Goal: Transaction & Acquisition: Book appointment/travel/reservation

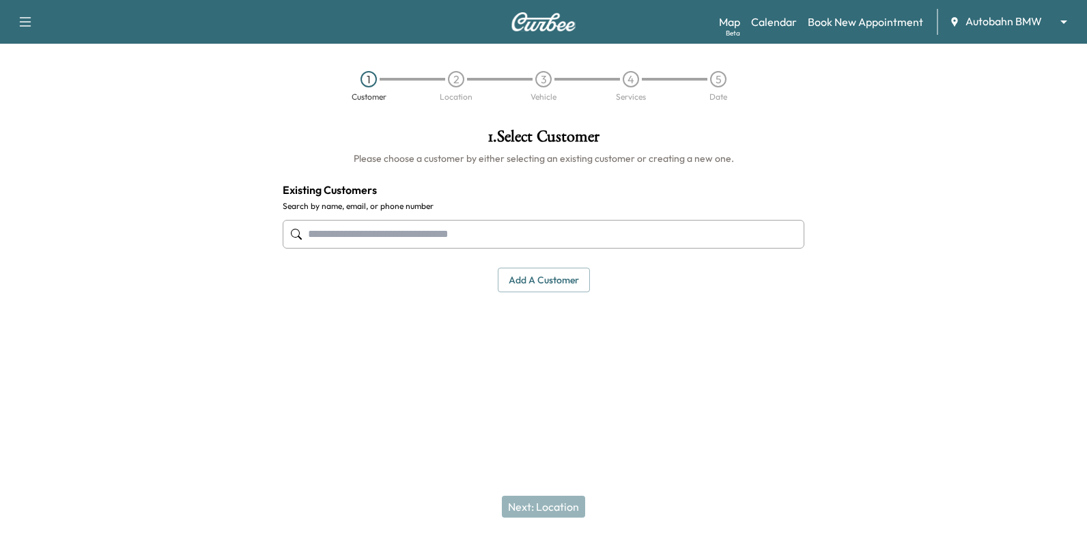
click at [694, 225] on input "text" at bounding box center [543, 234] width 521 height 29
click at [777, 27] on link "Calendar" at bounding box center [774, 22] width 46 height 16
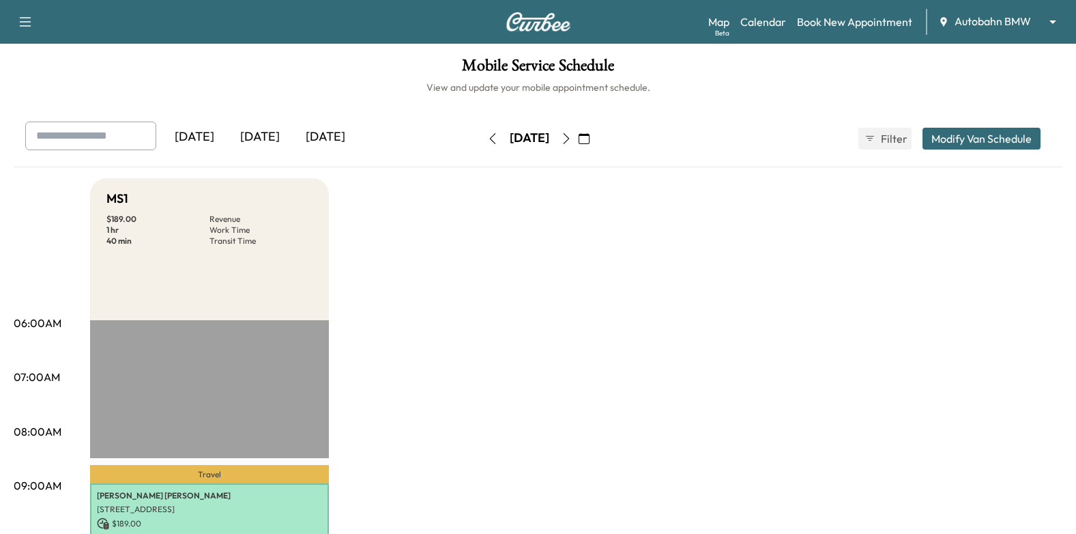
click at [578, 144] on button "button" at bounding box center [566, 139] width 23 height 22
click at [882, 19] on link "Book New Appointment" at bounding box center [854, 22] width 115 height 16
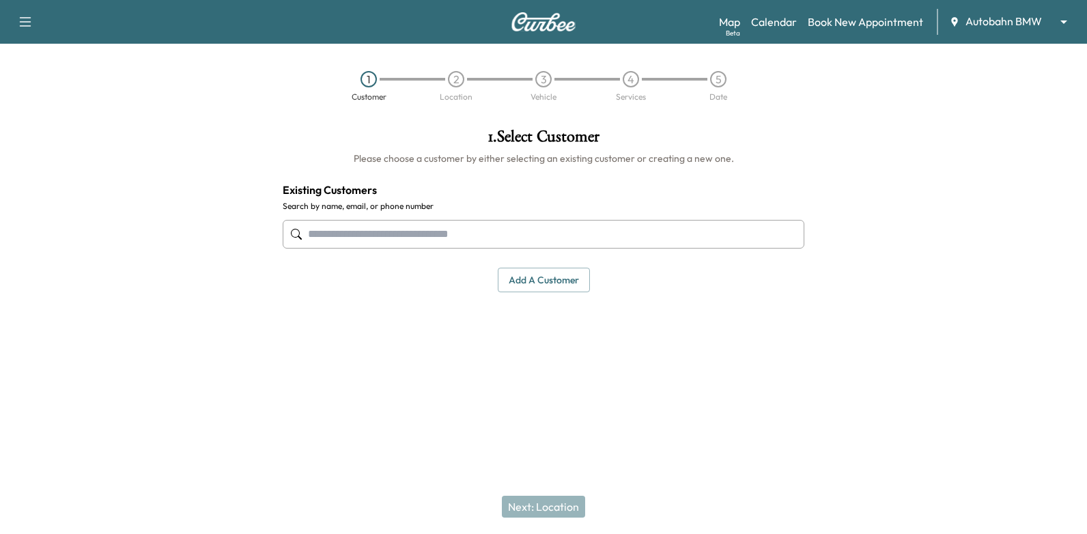
click at [536, 223] on input "text" at bounding box center [543, 234] width 521 height 29
click at [677, 224] on input "text" at bounding box center [543, 234] width 521 height 29
type input "*****"
click at [642, 354] on div "1 . Select Customer Please choose a customer by either selecting an existing cu…" at bounding box center [543, 250] width 543 height 267
click at [526, 276] on button "Add a customer" at bounding box center [544, 280] width 92 height 25
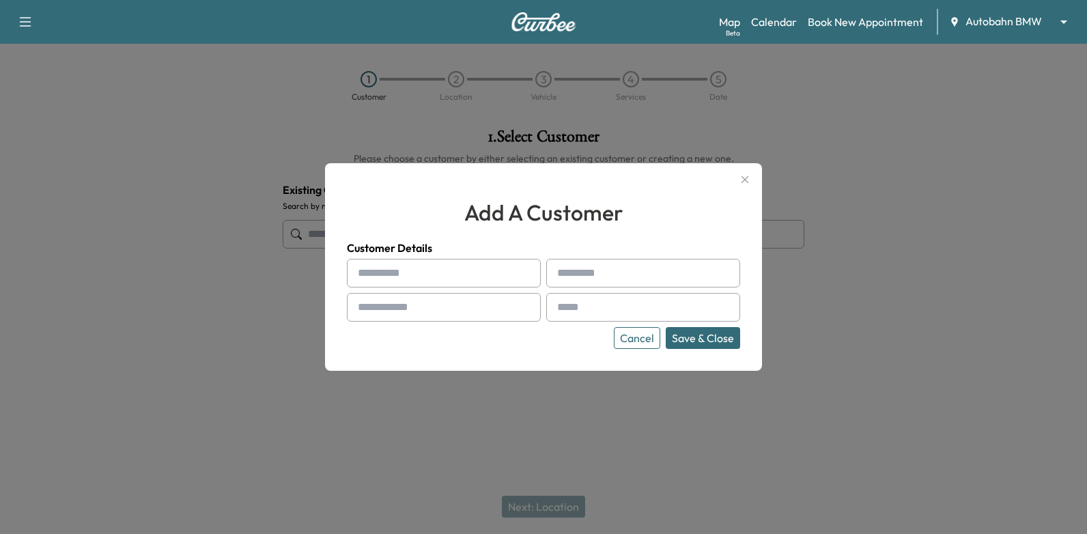
drag, startPoint x: 470, startPoint y: 308, endPoint x: 477, endPoint y: 307, distance: 7.6
click at [470, 308] on input "text" at bounding box center [444, 307] width 194 height 29
type input "**********"
click at [483, 270] on input "text" at bounding box center [444, 273] width 194 height 29
type input "*******"
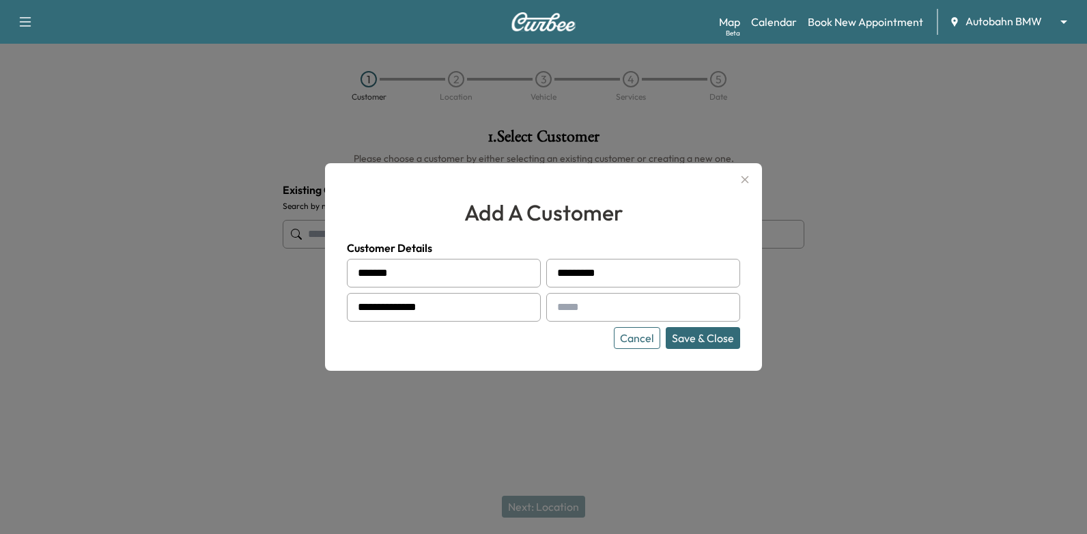
type input "*********"
click at [590, 308] on input "text" at bounding box center [643, 307] width 194 height 29
type input "**********"
click at [700, 338] on button "Save & Close" at bounding box center [702, 338] width 74 height 22
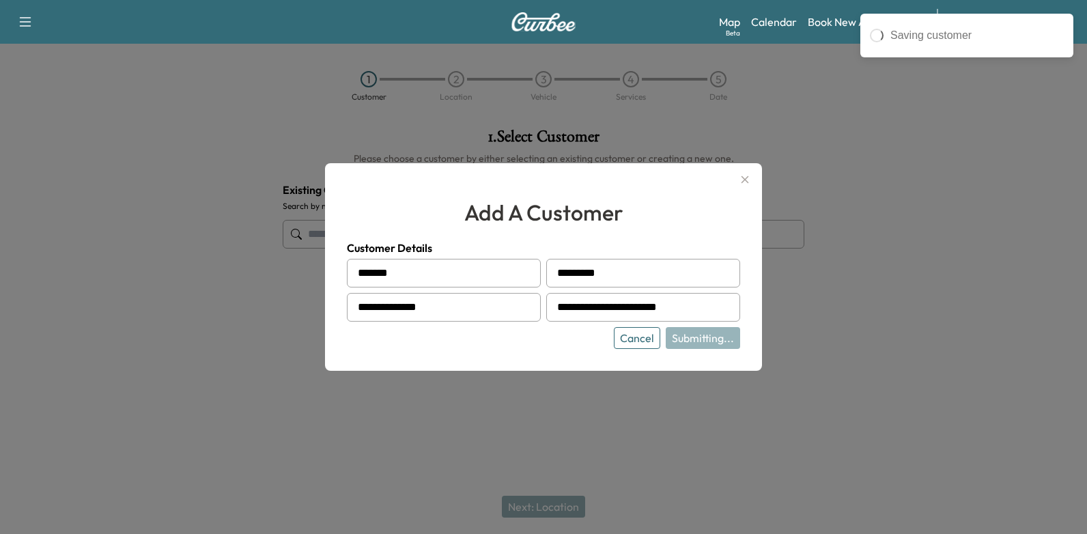
type input "**********"
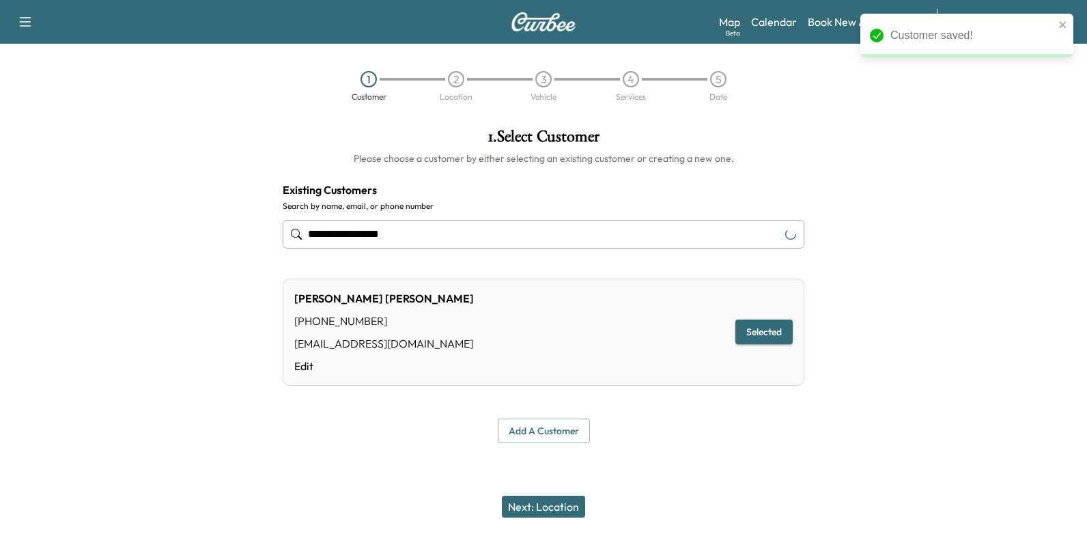
click at [569, 502] on button "Next: Location" at bounding box center [543, 507] width 83 height 22
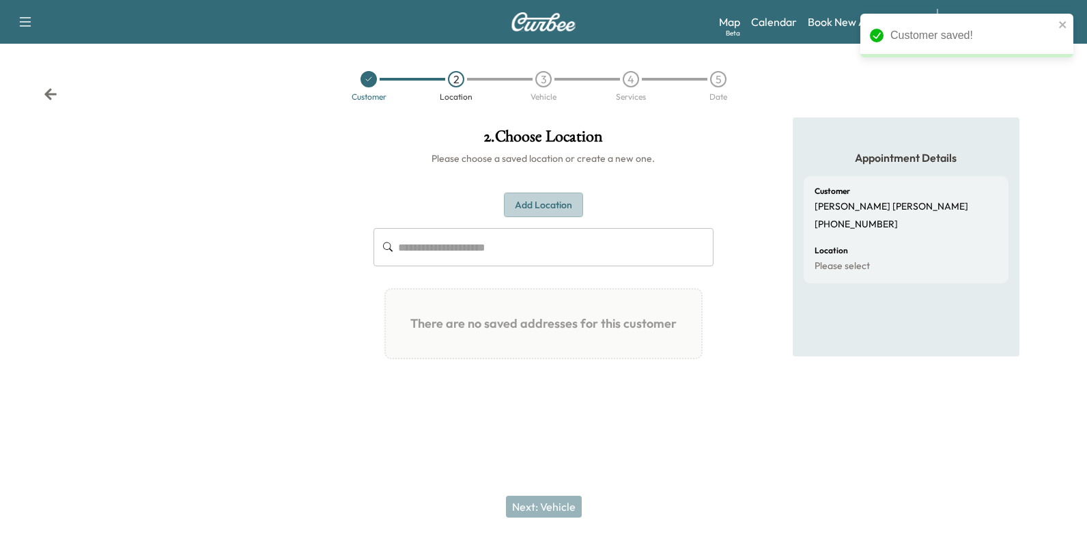
click at [560, 204] on button "Add Location" at bounding box center [543, 204] width 79 height 25
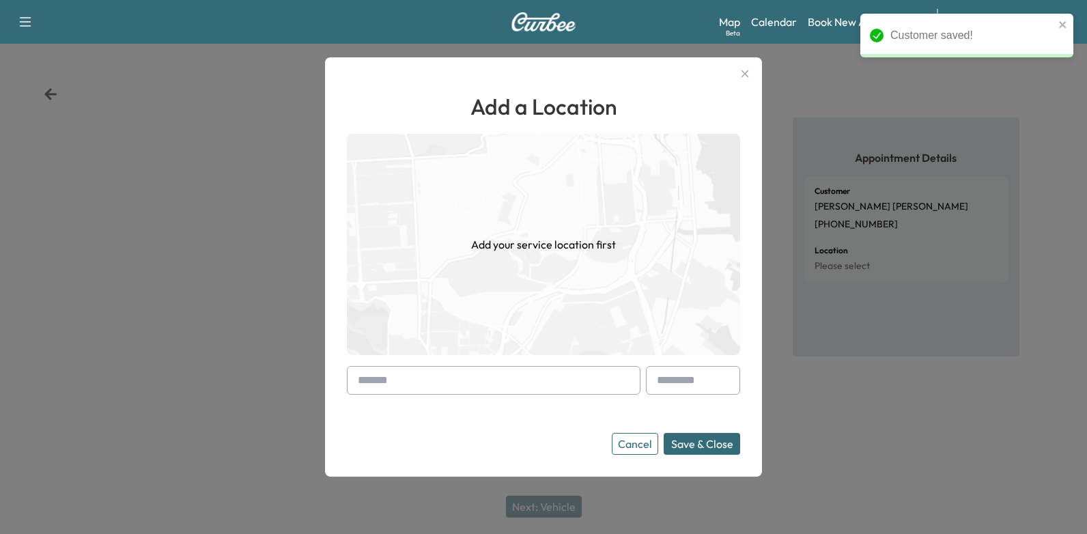
click at [517, 388] on input "text" at bounding box center [493, 380] width 293 height 29
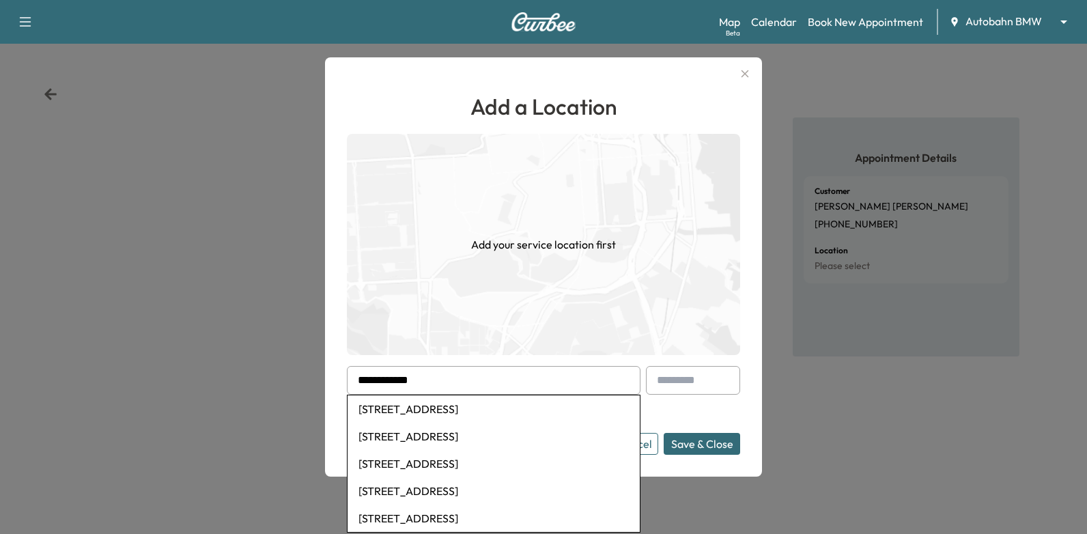
click at [517, 406] on li "4121 Wayside Avenue, Fort Worth, TX, USA" at bounding box center [493, 408] width 292 height 27
type input "**********"
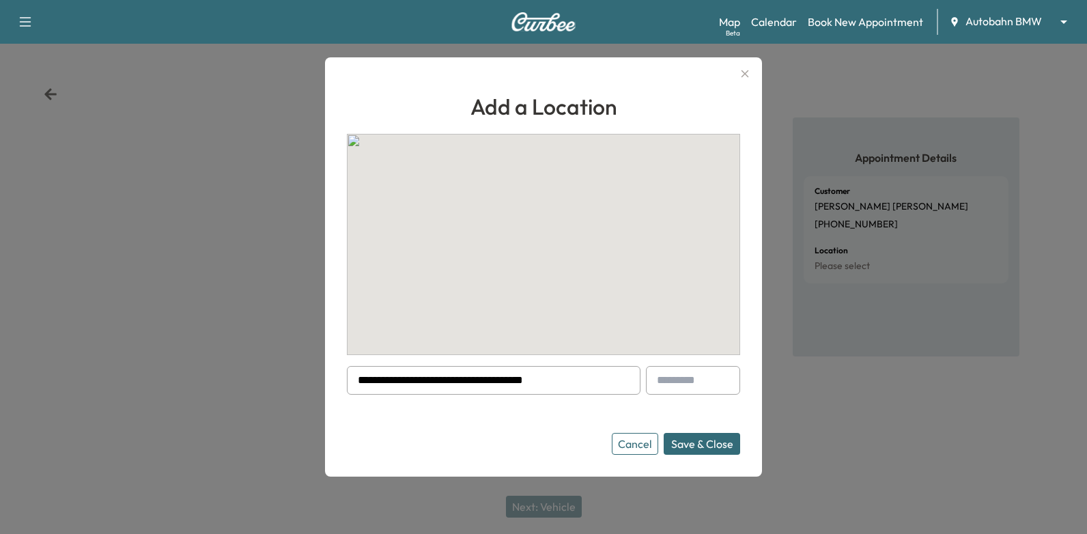
click at [683, 442] on button "Save & Close" at bounding box center [701, 444] width 76 height 22
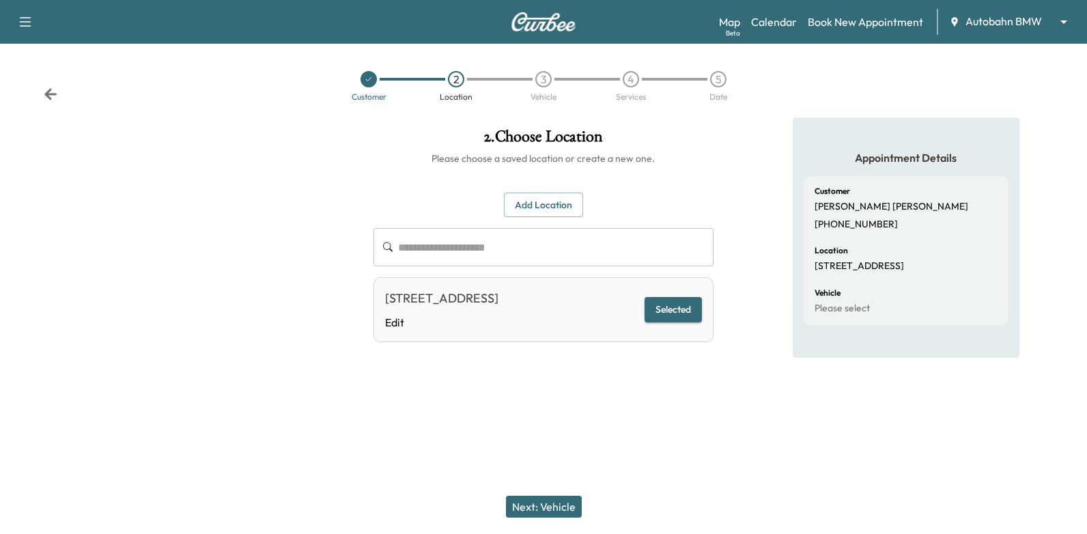
click at [539, 502] on button "Next: Vehicle" at bounding box center [544, 507] width 76 height 22
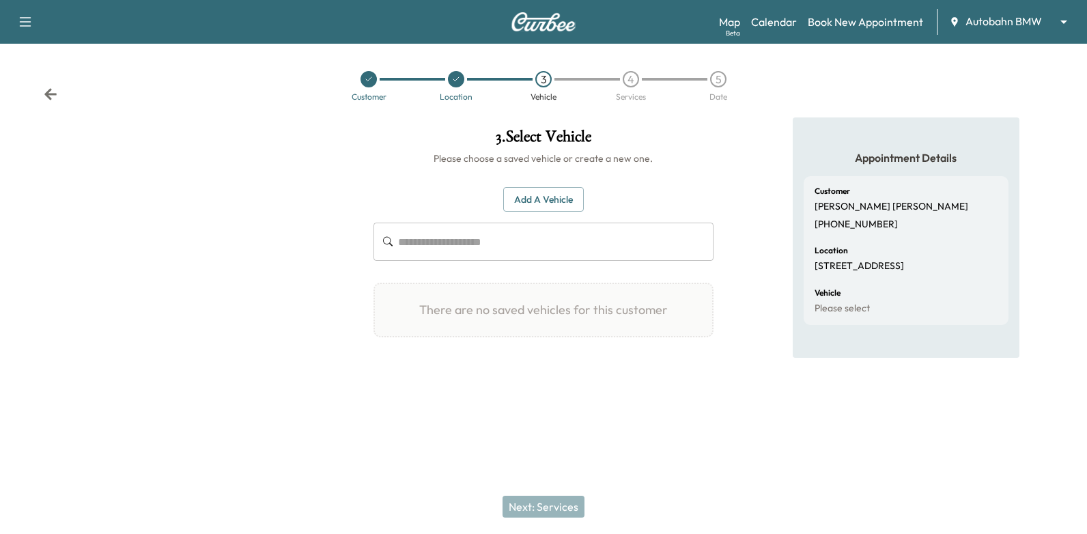
click at [559, 198] on button "Add a Vehicle" at bounding box center [543, 199] width 81 height 25
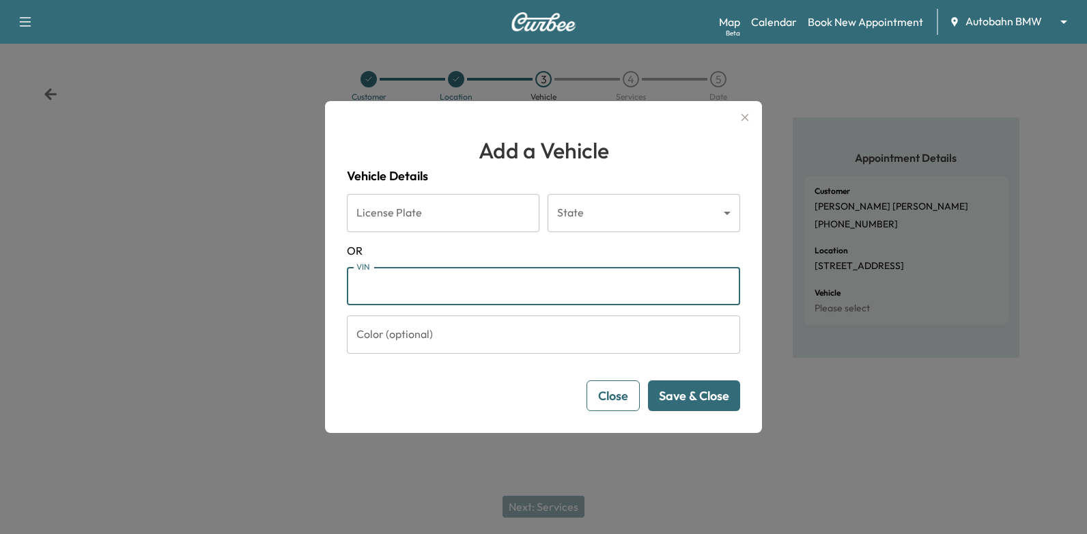
paste input "**********"
type input "**********"
click at [702, 388] on button "Save & Close" at bounding box center [694, 395] width 92 height 31
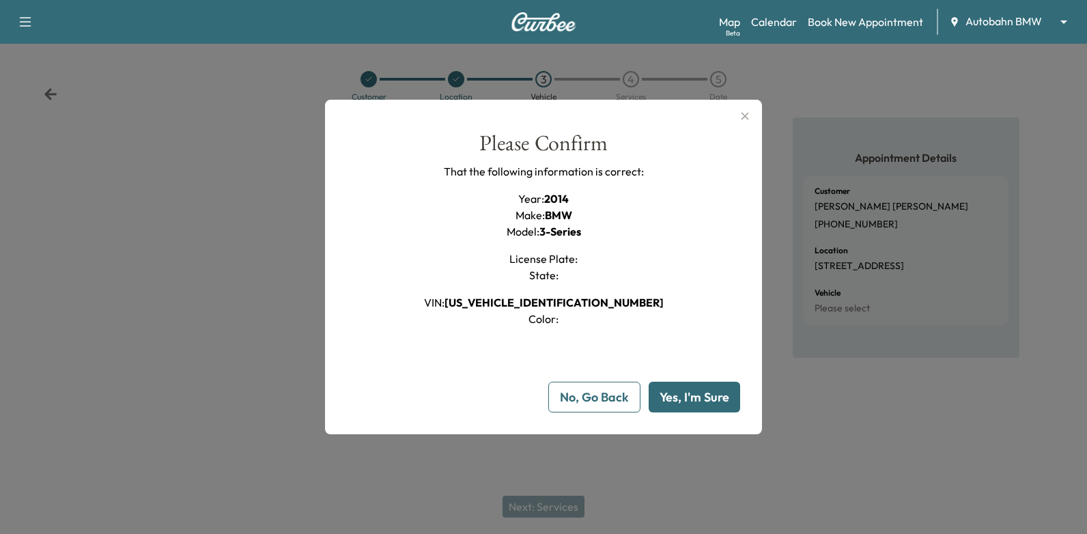
click at [702, 388] on button "Yes, I'm Sure" at bounding box center [693, 397] width 91 height 31
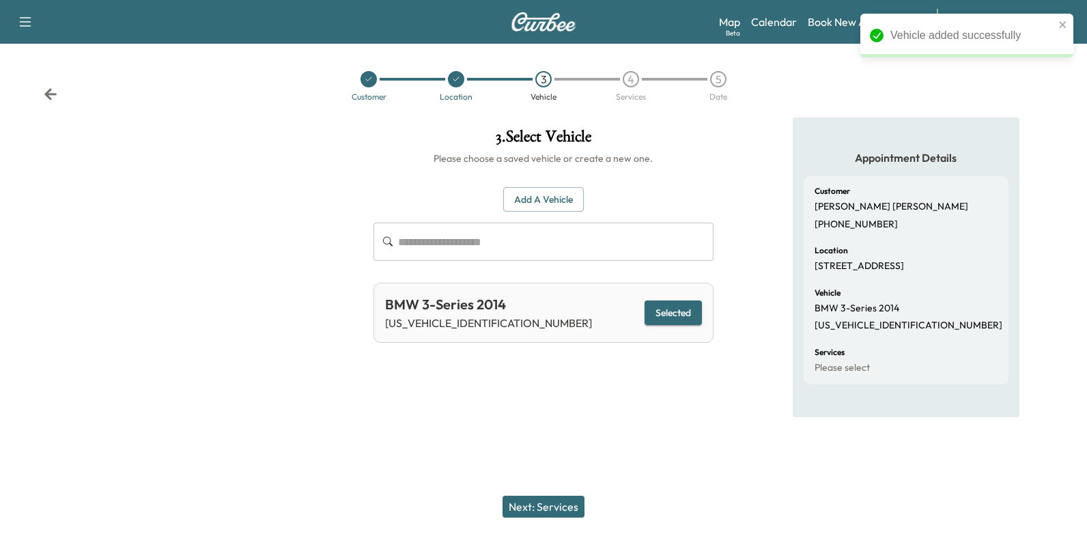
click at [551, 505] on button "Next: Services" at bounding box center [543, 507] width 82 height 22
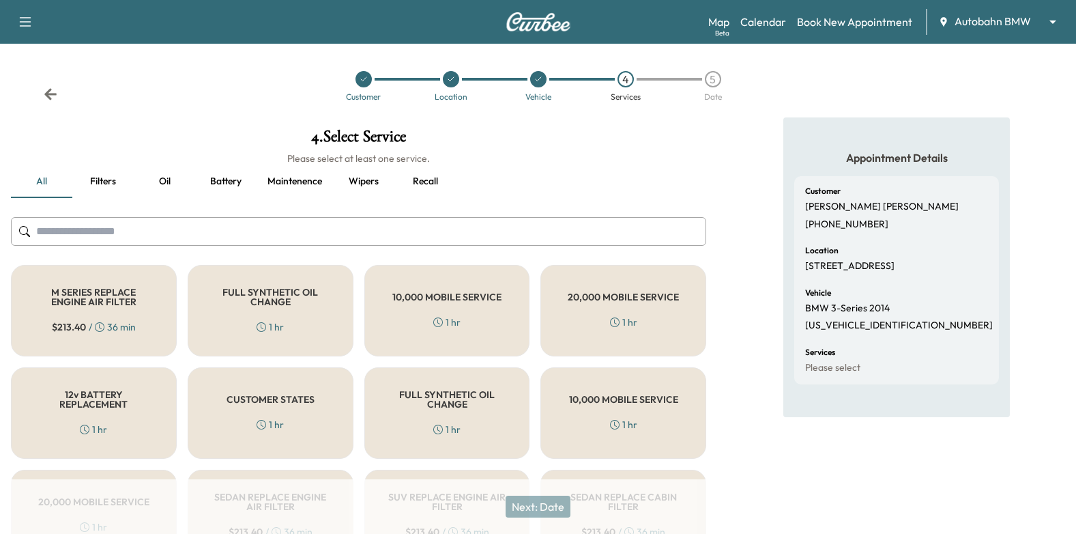
click at [427, 180] on button "Recall" at bounding box center [424, 181] width 61 height 33
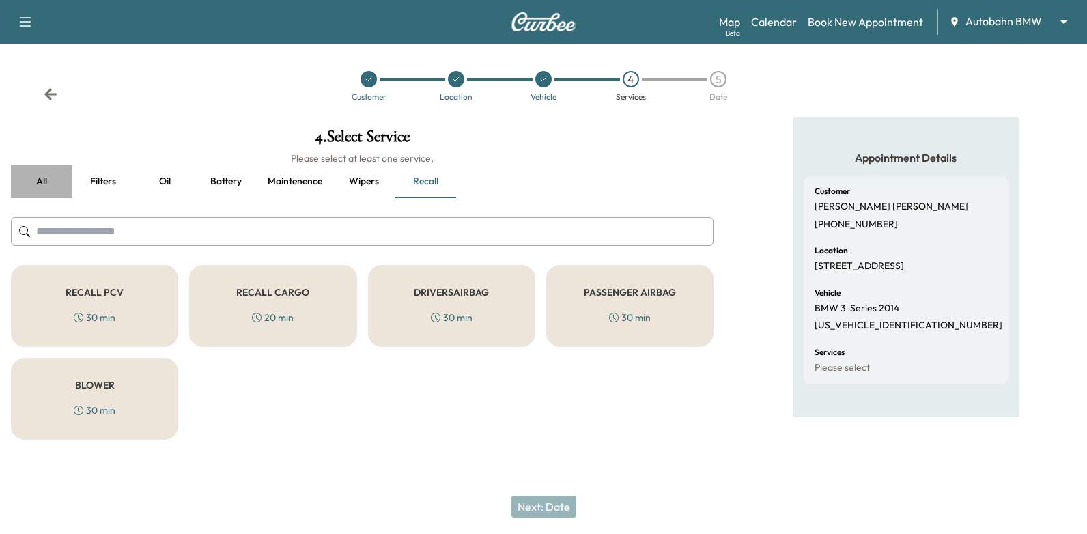
click at [59, 184] on button "all" at bounding box center [41, 181] width 61 height 33
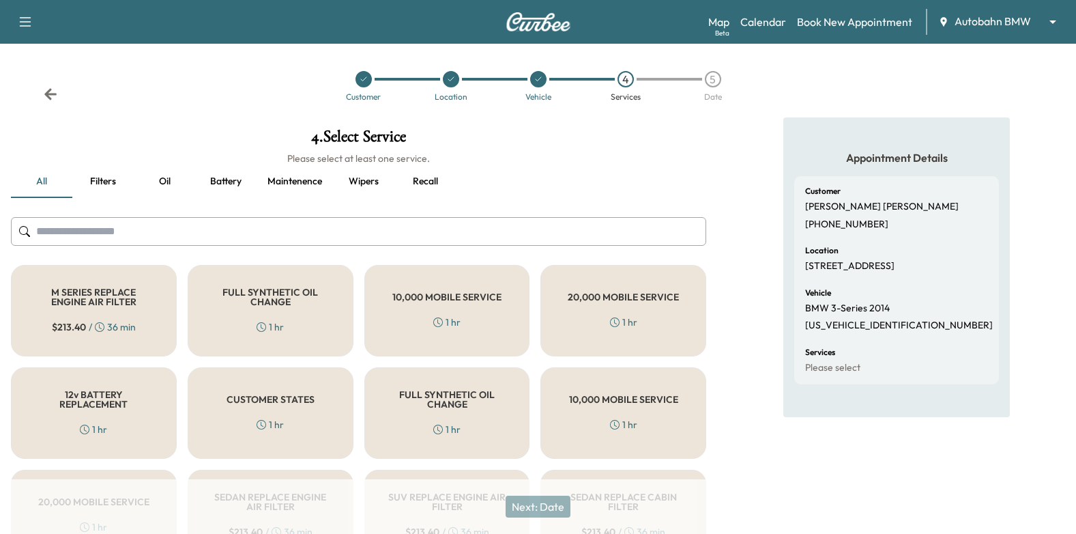
click at [219, 401] on div "CUSTOMER STATES 1 hr" at bounding box center [271, 412] width 166 height 91
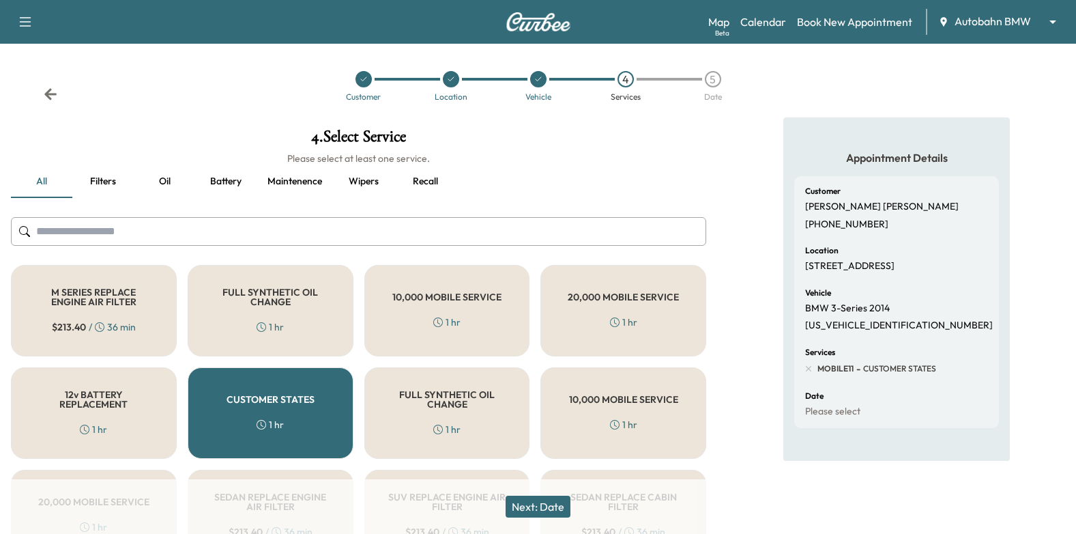
click at [542, 506] on button "Next: Date" at bounding box center [538, 507] width 65 height 22
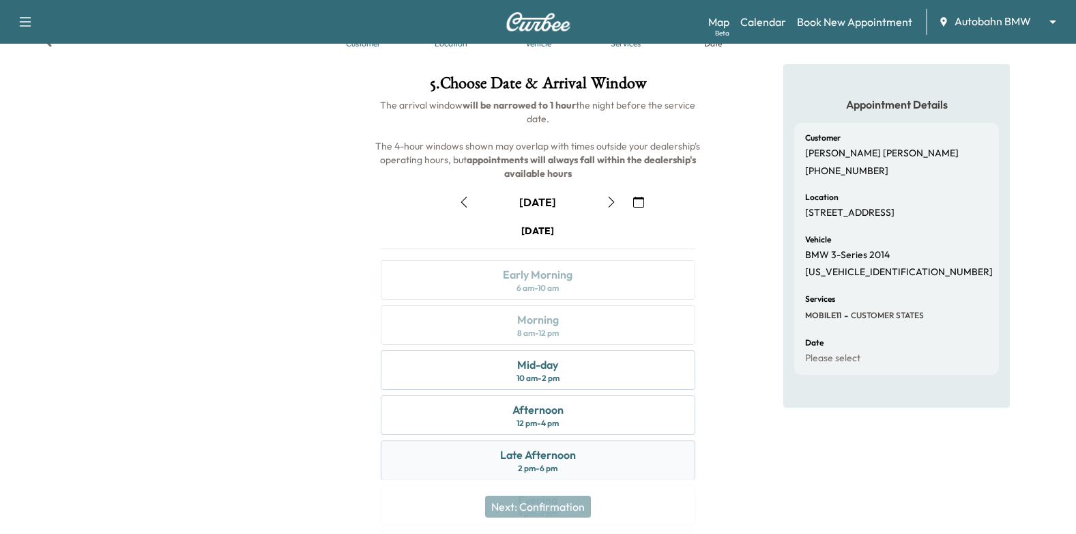
scroll to position [137, 0]
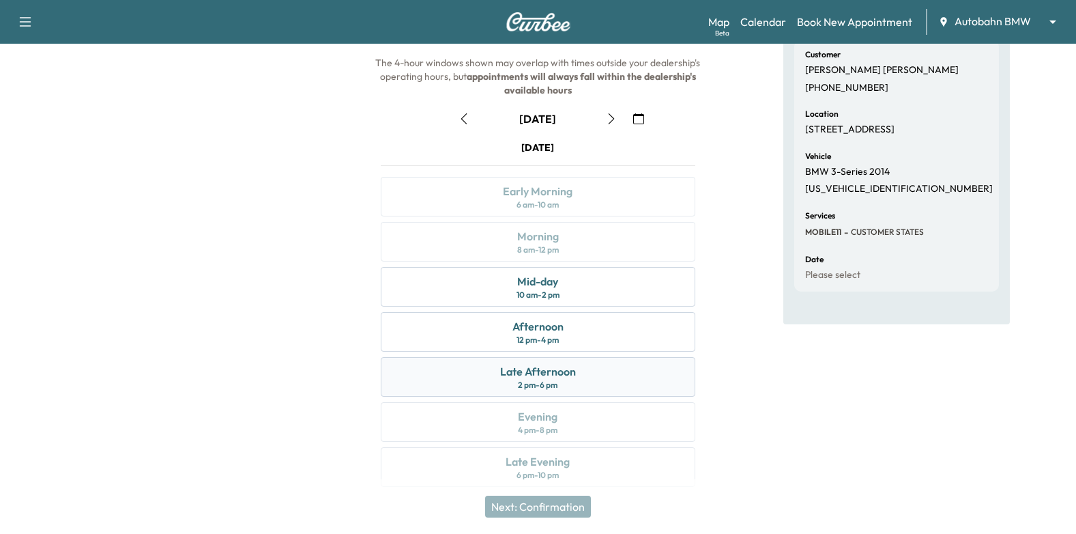
click at [561, 377] on div "Late Afternoon" at bounding box center [538, 371] width 76 height 16
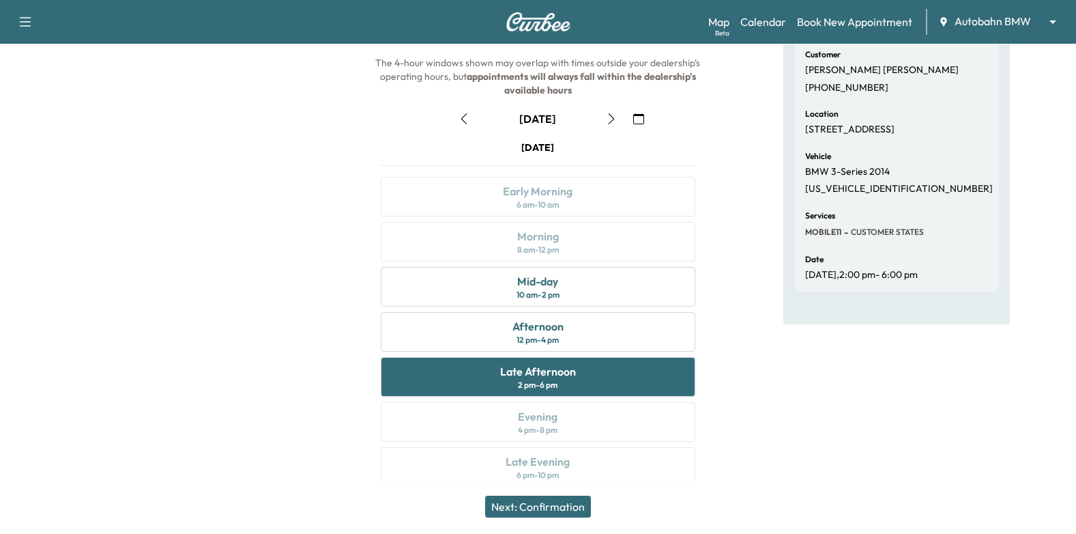
click at [562, 511] on button "Next: Confirmation" at bounding box center [538, 507] width 106 height 22
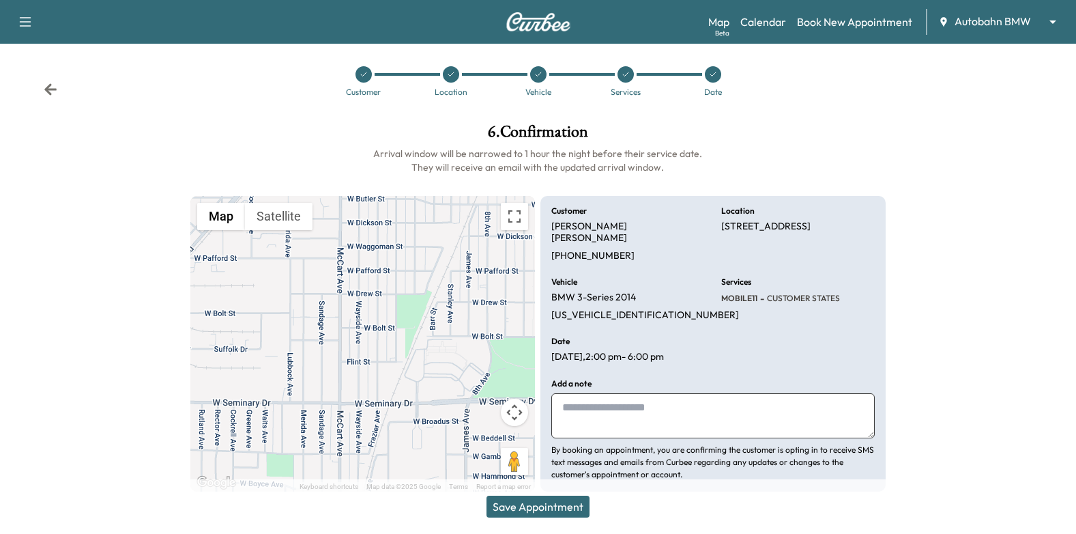
click at [599, 395] on textarea at bounding box center [713, 415] width 324 height 45
paste textarea "**********"
type textarea "**********"
drag, startPoint x: 562, startPoint y: 502, endPoint x: 597, endPoint y: 343, distance: 162.6
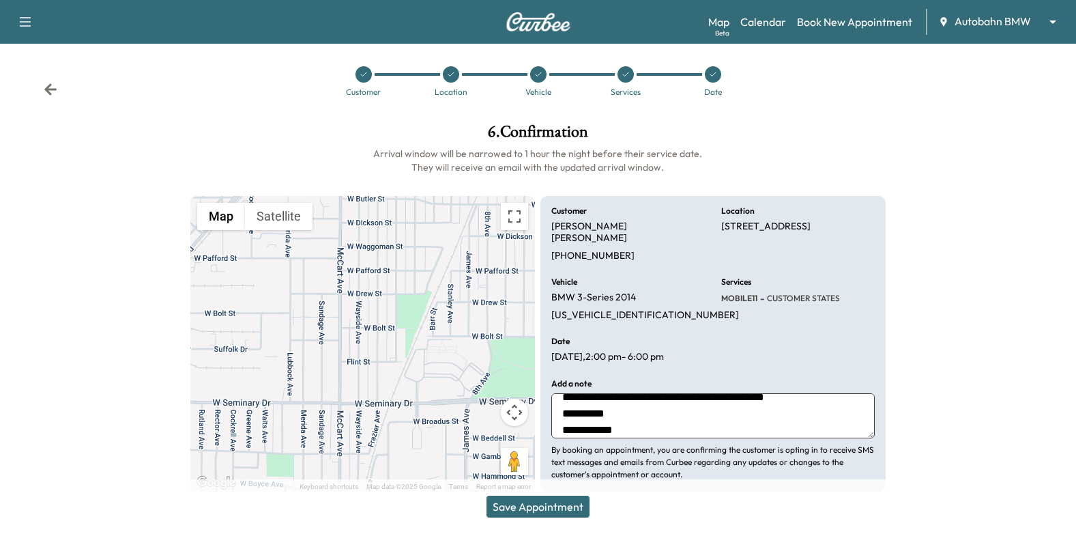
click at [562, 502] on button "Save Appointment" at bounding box center [538, 507] width 103 height 22
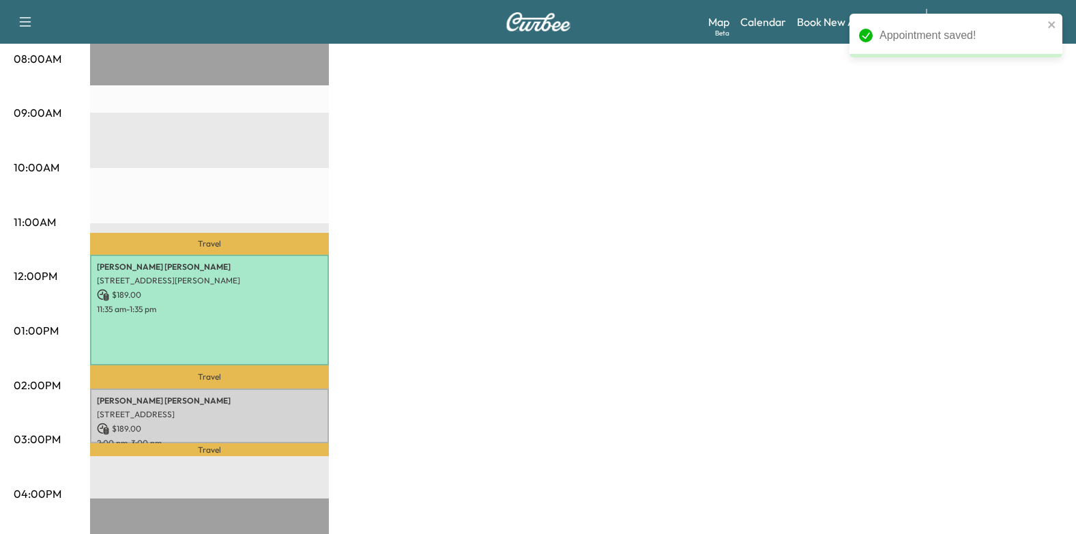
scroll to position [614, 0]
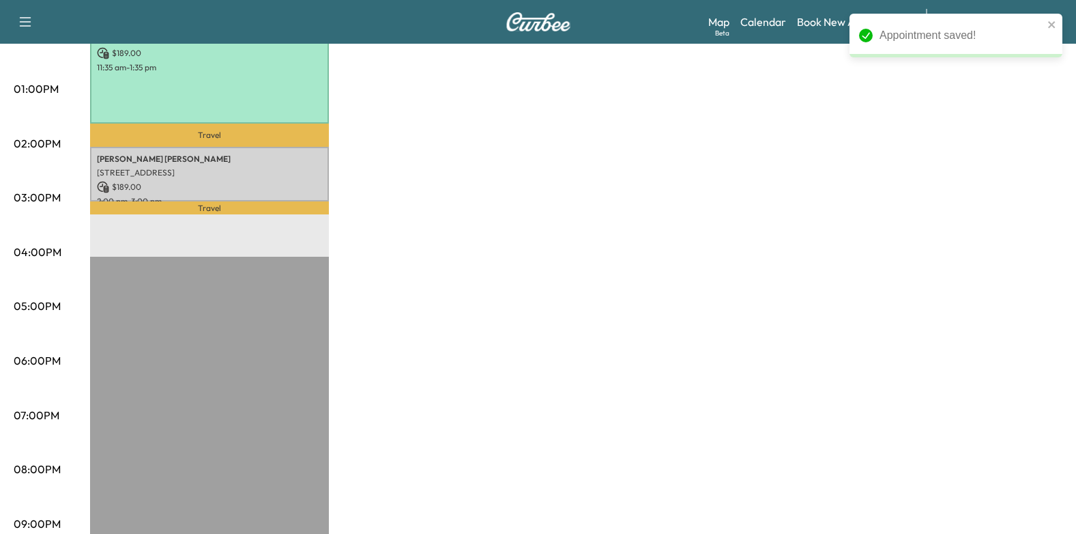
click at [240, 183] on p "$ 189.00" at bounding box center [209, 187] width 225 height 12
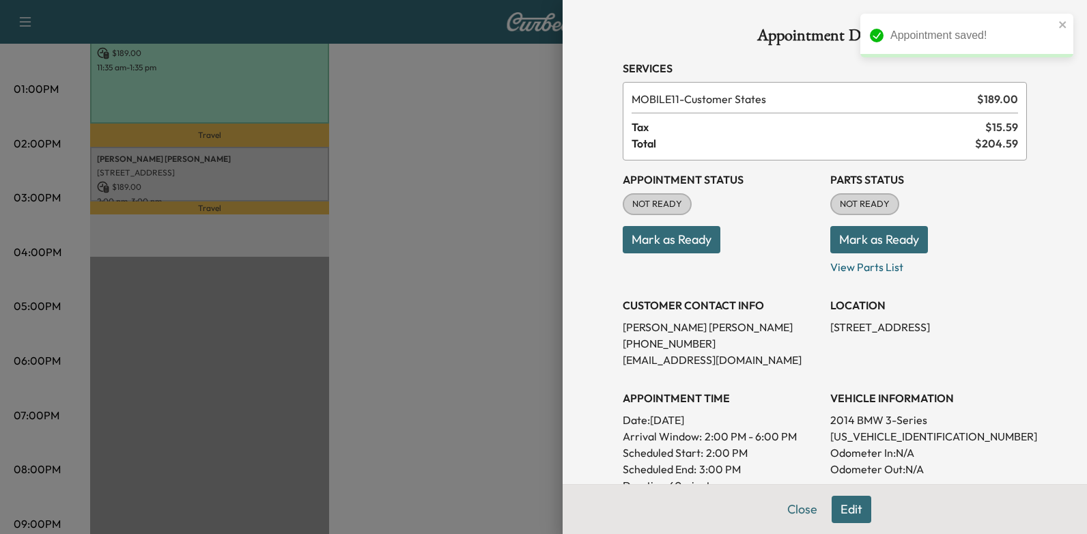
click at [669, 240] on button "Mark as Ready" at bounding box center [671, 239] width 98 height 27
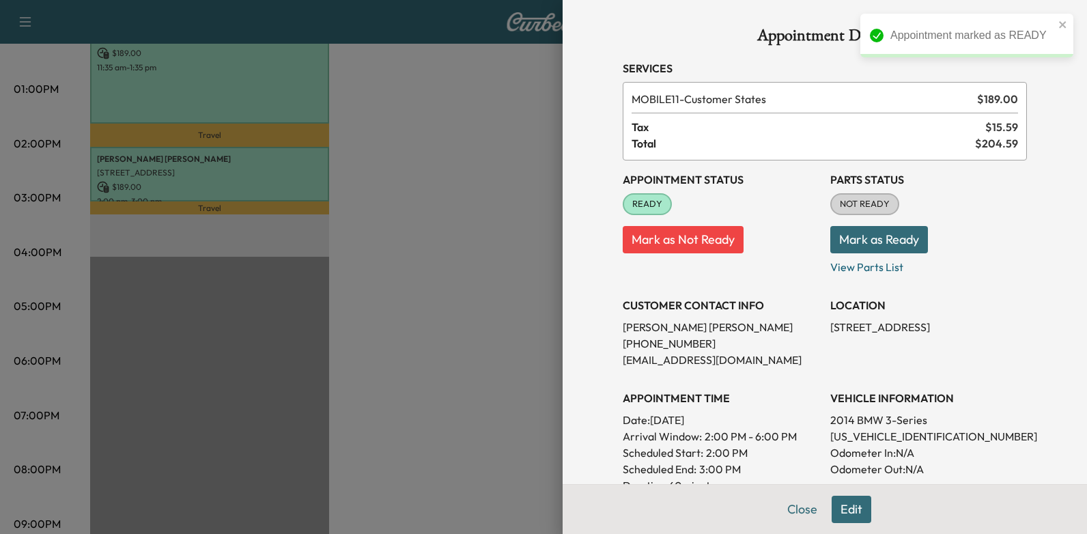
click at [501, 248] on div at bounding box center [543, 267] width 1087 height 534
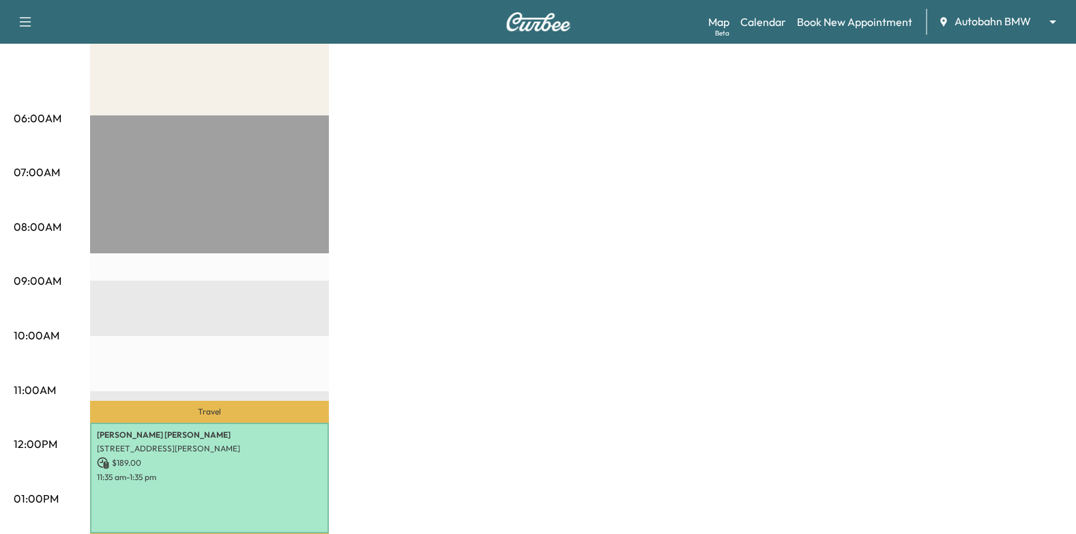
scroll to position [0, 0]
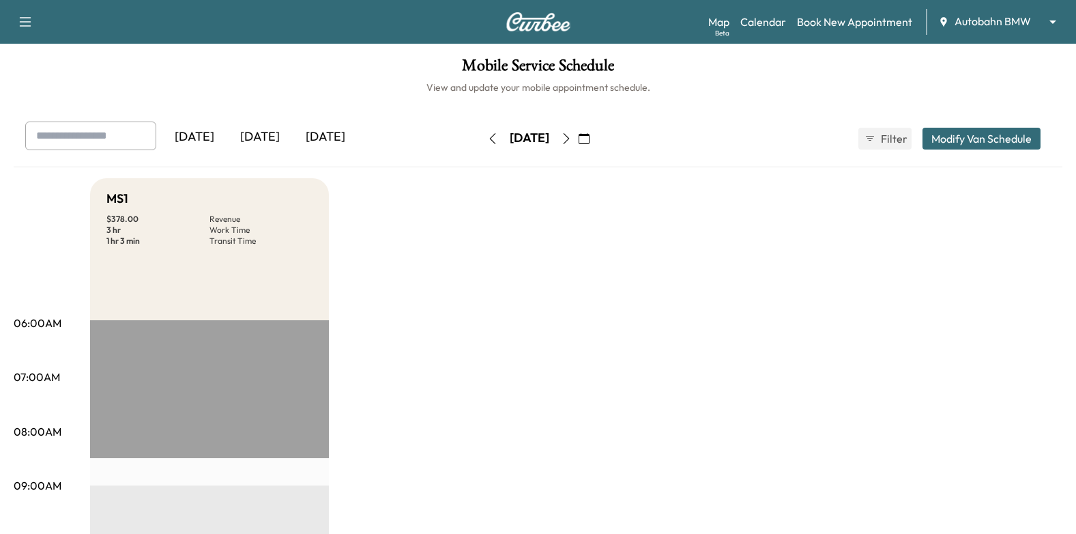
click at [487, 134] on icon "button" at bounding box center [492, 138] width 11 height 11
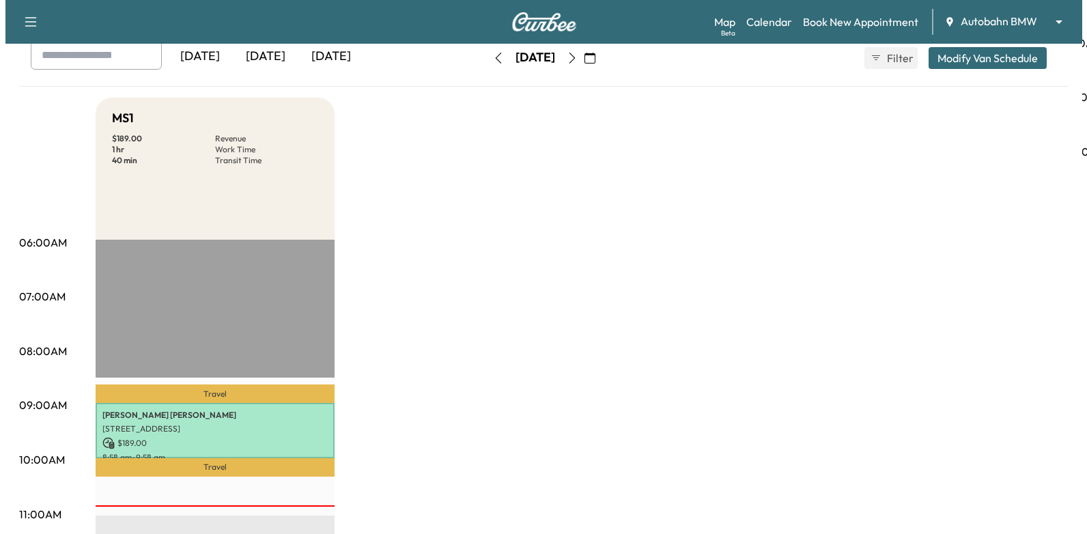
scroll to position [205, 0]
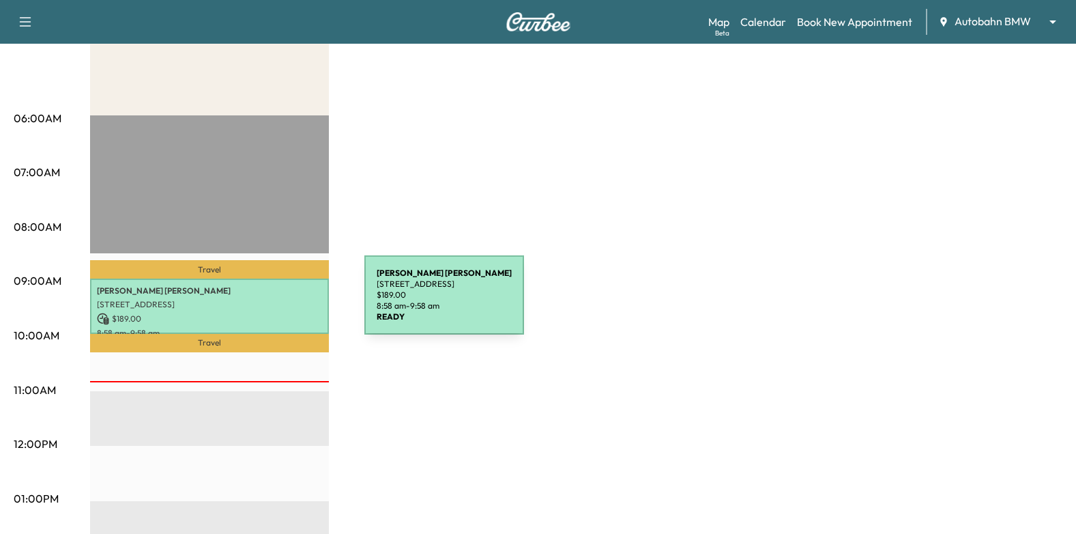
click at [262, 303] on p "9308 Horsemanship Dr, Fort Worth, TX 76123, USA" at bounding box center [209, 304] width 225 height 11
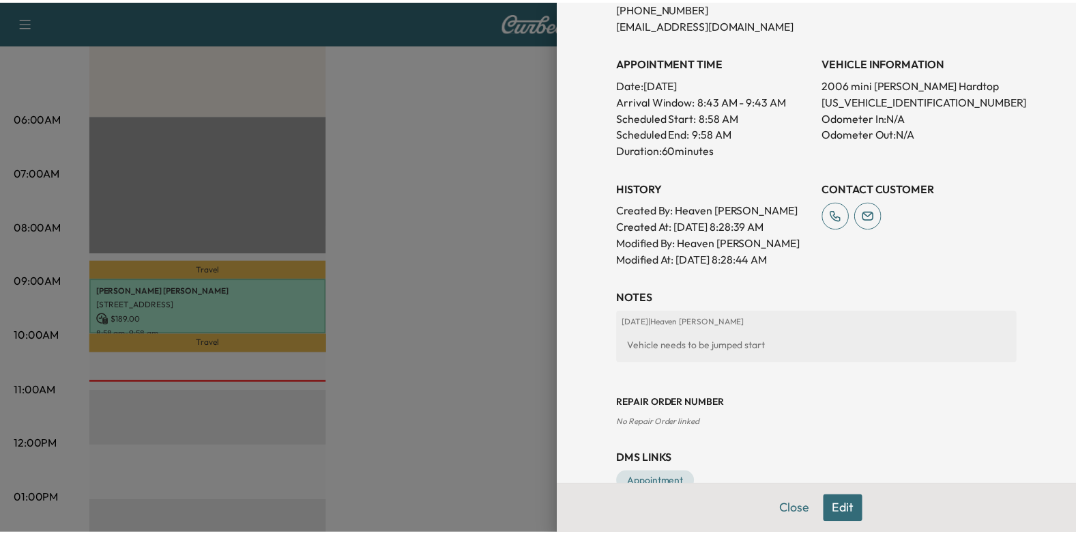
scroll to position [341, 0]
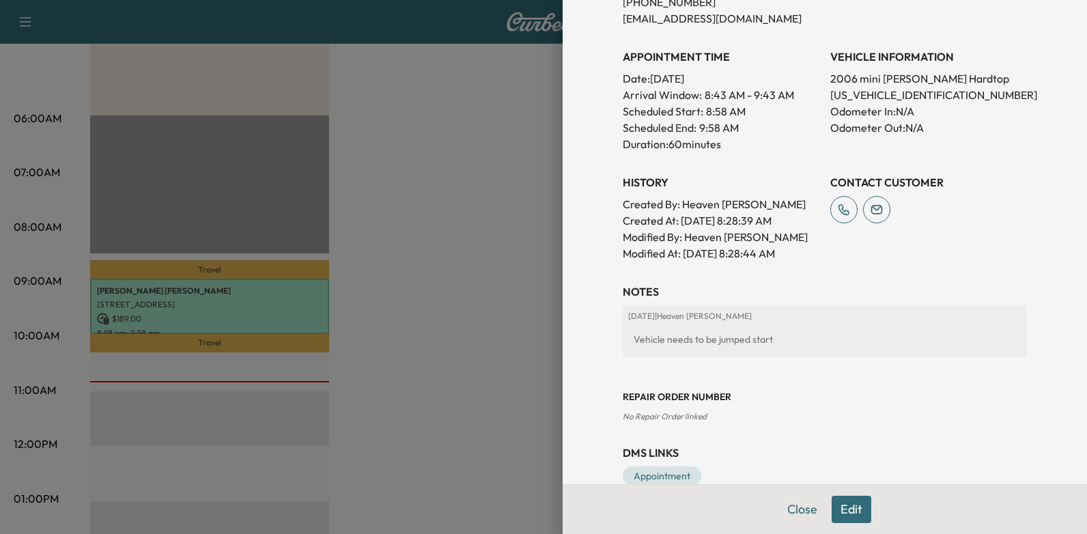
click at [444, 320] on div at bounding box center [543, 267] width 1087 height 534
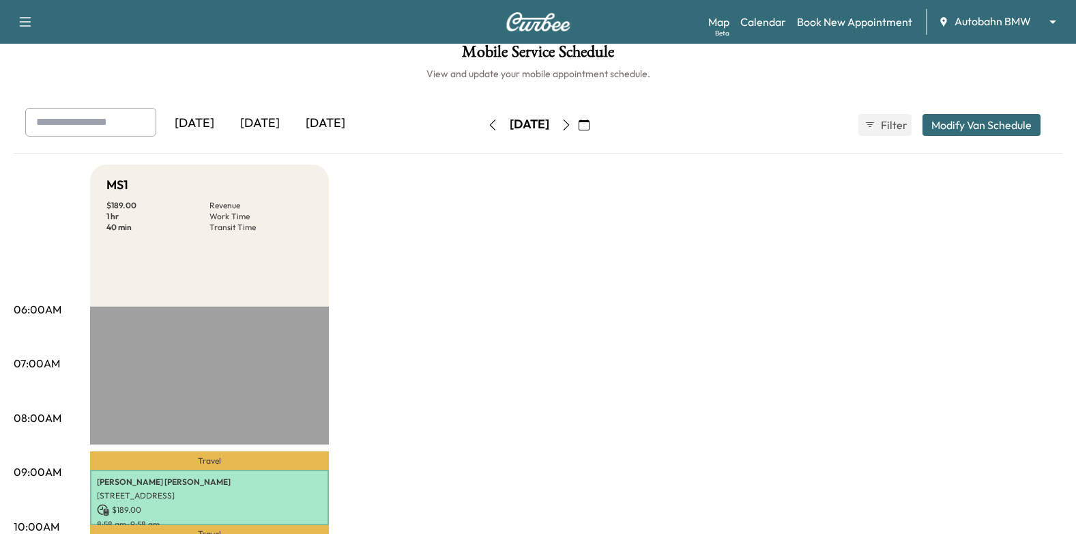
scroll to position [0, 0]
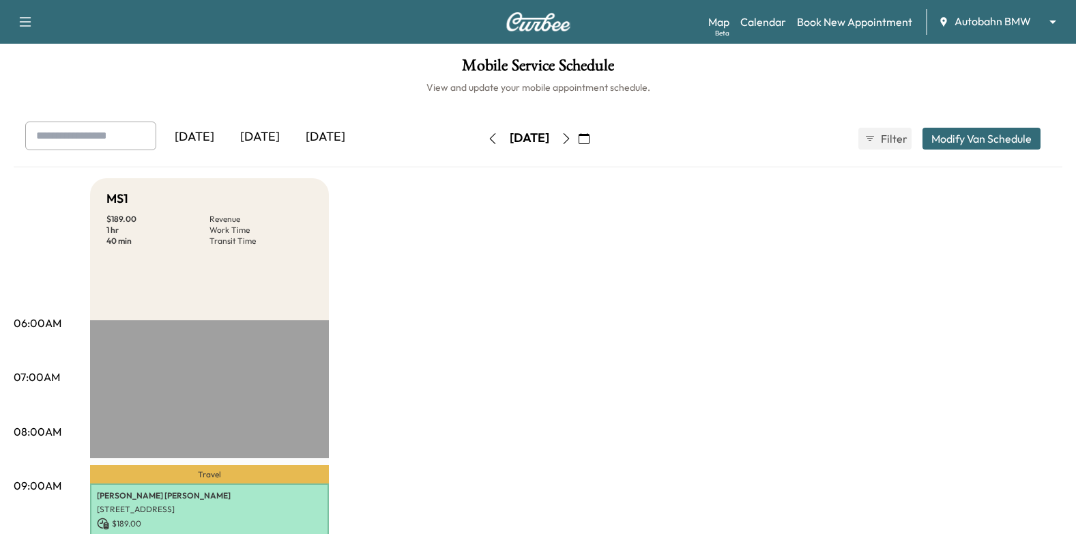
click at [578, 129] on button "button" at bounding box center [566, 139] width 23 height 22
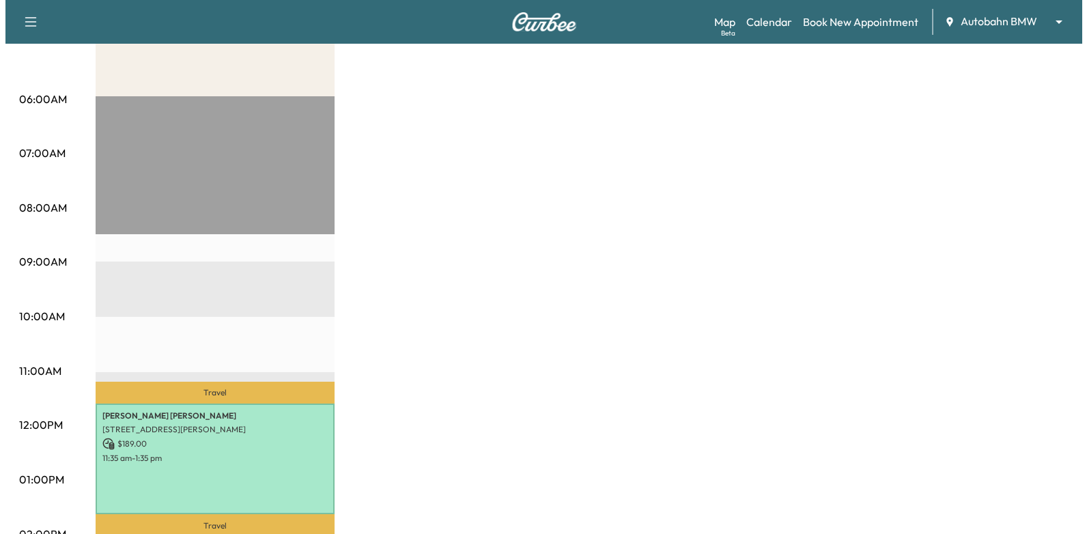
scroll to position [410, 0]
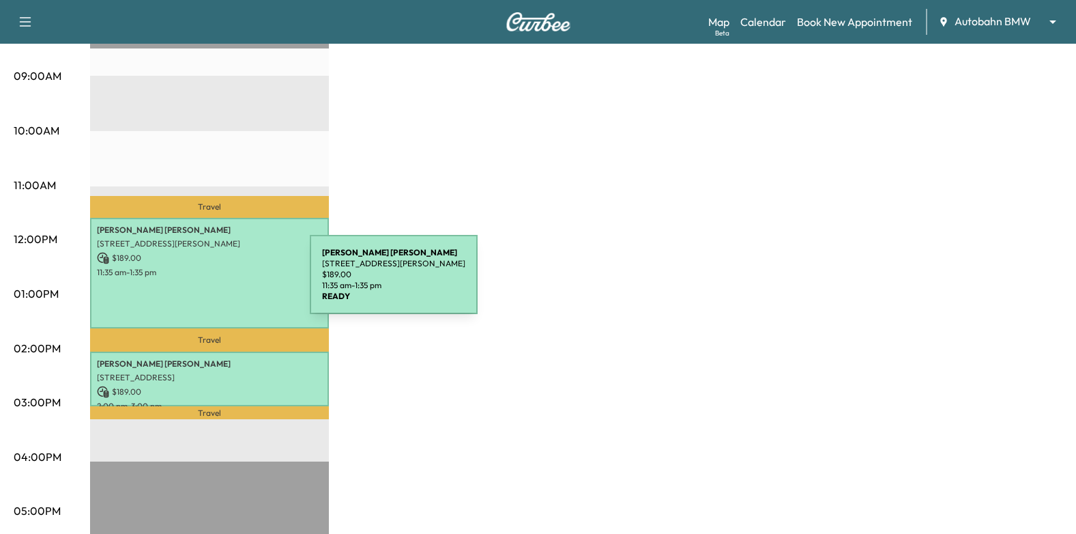
click at [207, 283] on div "Brenda Willis 10302 E Bankhead Hwy, Aledo, TX 76008, USA $ 189.00 11:35 am - 1:…" at bounding box center [209, 273] width 239 height 111
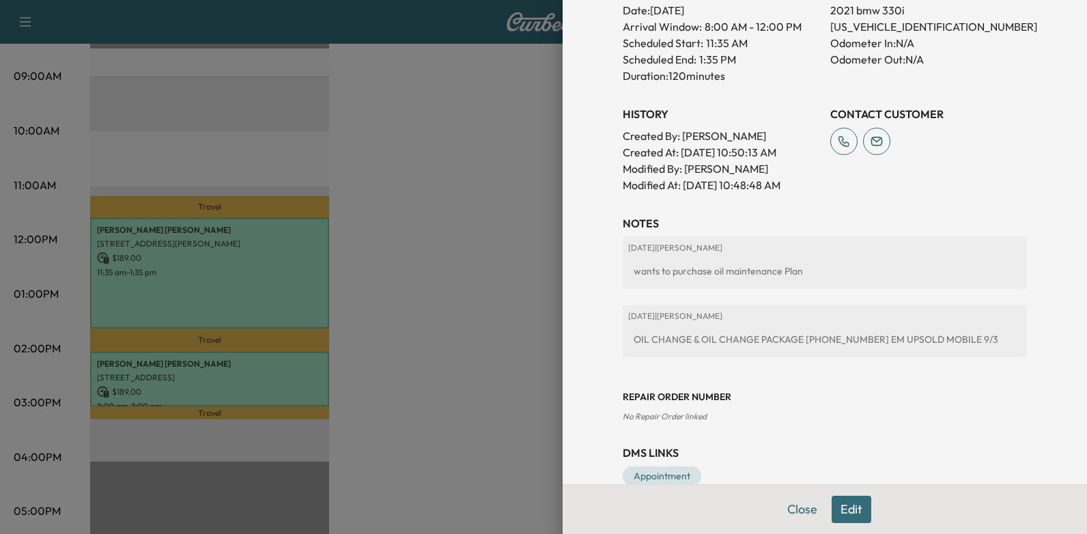
click at [536, 373] on div at bounding box center [543, 267] width 1087 height 534
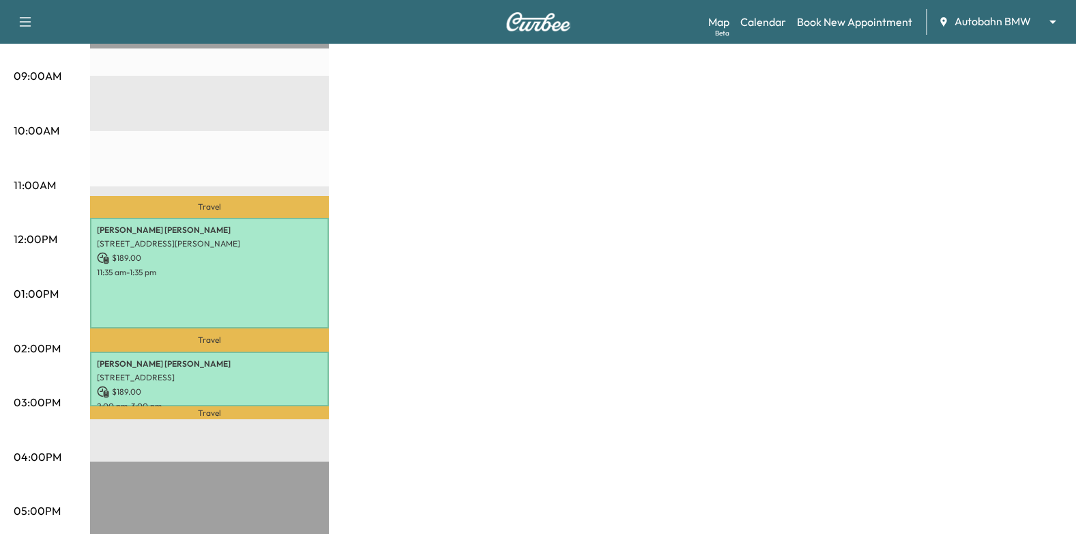
click at [178, 377] on p "4121 Wayside Ave, Fort Worth, TX 76115, USA" at bounding box center [209, 377] width 225 height 11
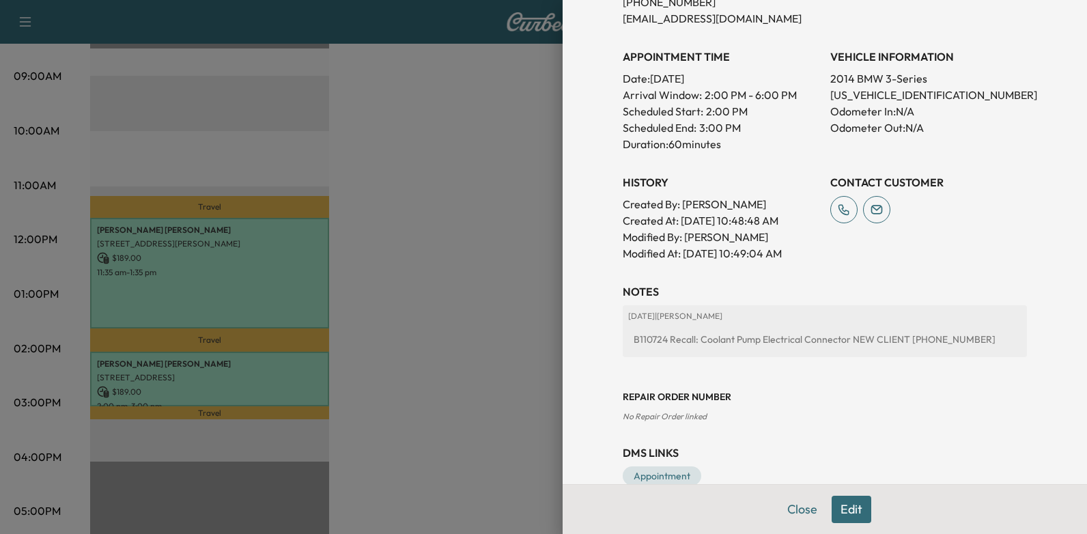
scroll to position [0, 0]
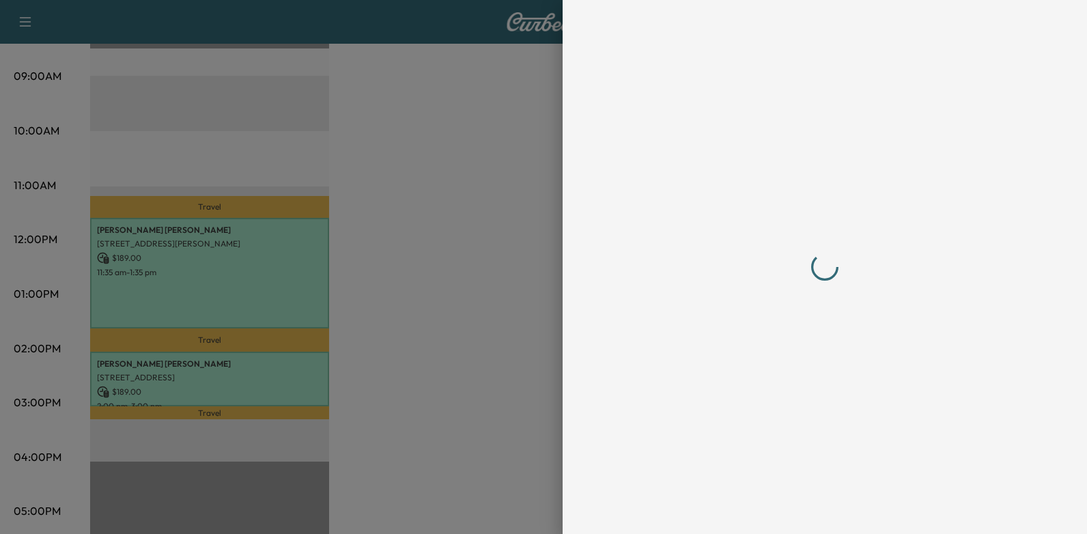
click at [788, 345] on div at bounding box center [824, 266] width 404 height 479
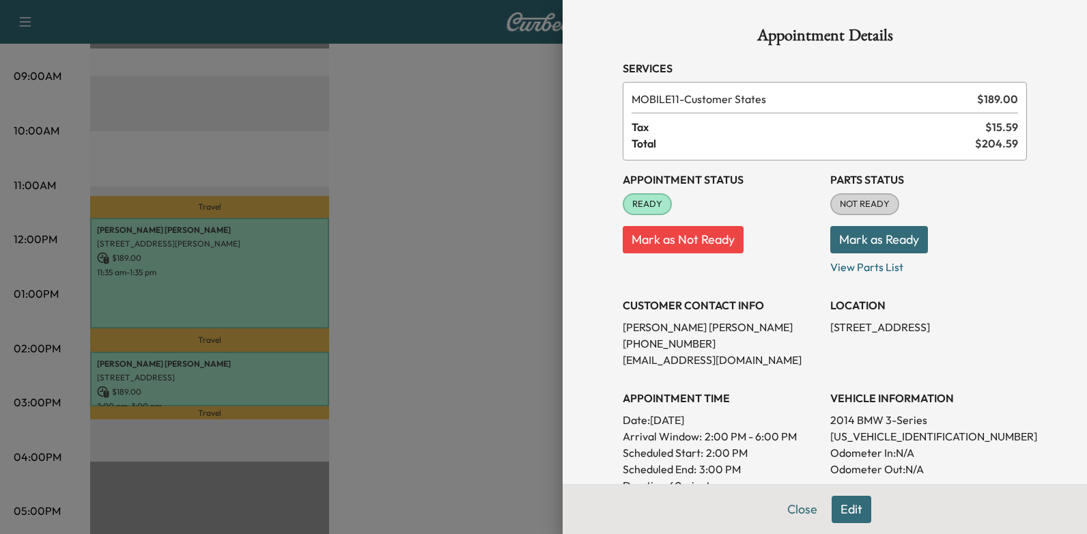
scroll to position [370, 0]
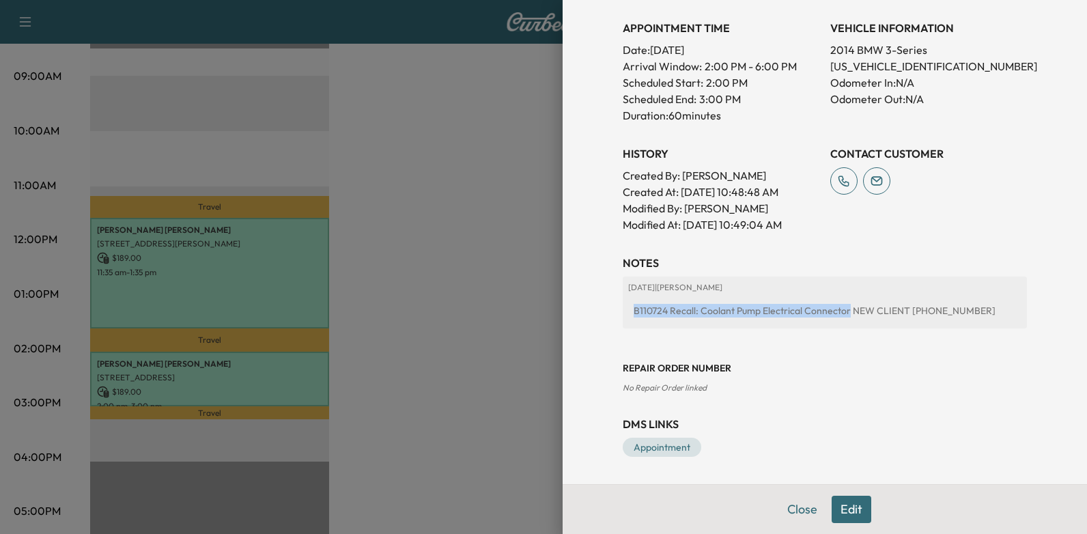
drag, startPoint x: 621, startPoint y: 309, endPoint x: 837, endPoint y: 323, distance: 216.1
click at [837, 323] on div "2025-09-10 | Emily Morris B110724 Recall: Coolant Pump Electrical Connector NEW…" at bounding box center [824, 302] width 404 height 52
drag, startPoint x: 837, startPoint y: 323, endPoint x: 822, endPoint y: 306, distance: 21.8
copy div "B110724 Recall: Coolant Pump Electrical Connector"
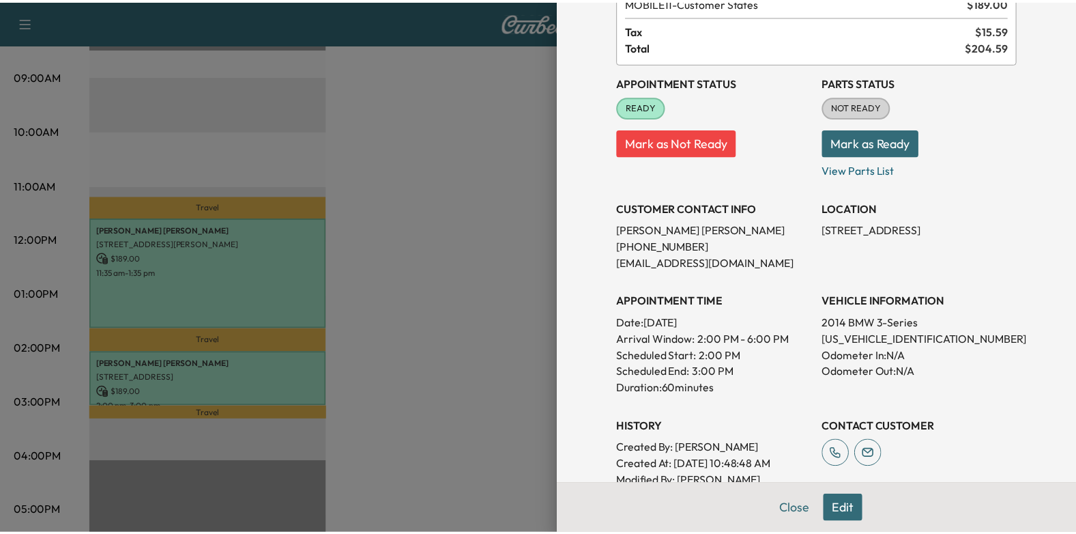
scroll to position [0, 0]
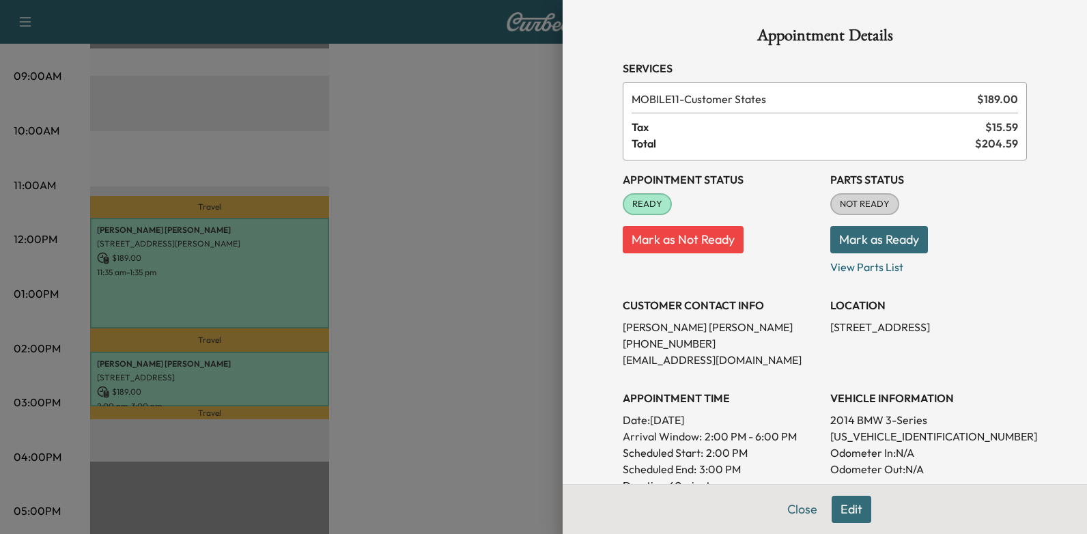
drag, startPoint x: 643, startPoint y: 420, endPoint x: 782, endPoint y: 417, distance: 139.3
click at [782, 417] on p "Date: Thursday Sep. 11, 2025" at bounding box center [720, 420] width 197 height 16
drag, startPoint x: 782, startPoint y: 417, endPoint x: 723, endPoint y: 426, distance: 60.0
copy p "Thursday Sep. 11, 2025"
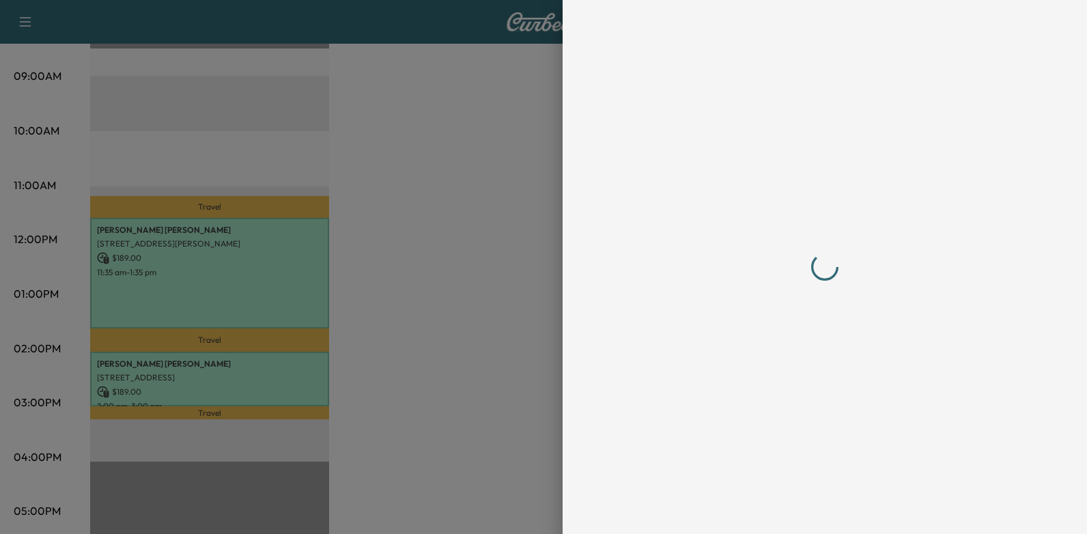
drag, startPoint x: 474, startPoint y: 192, endPoint x: 292, endPoint y: 51, distance: 230.0
click at [473, 192] on div at bounding box center [543, 267] width 1087 height 534
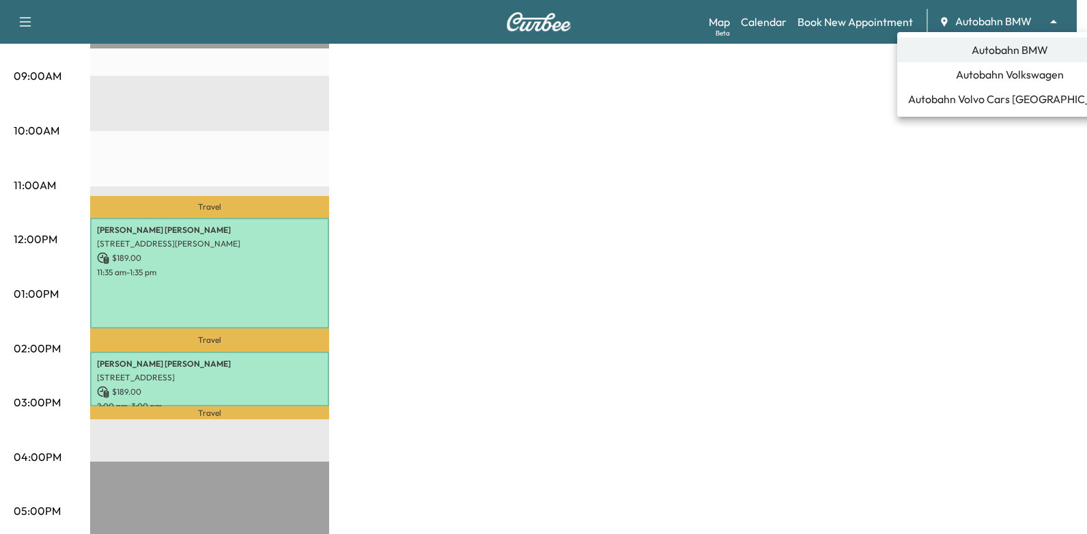
click at [1014, 77] on span "Autobahn Volkswagen" at bounding box center [1010, 74] width 108 height 16
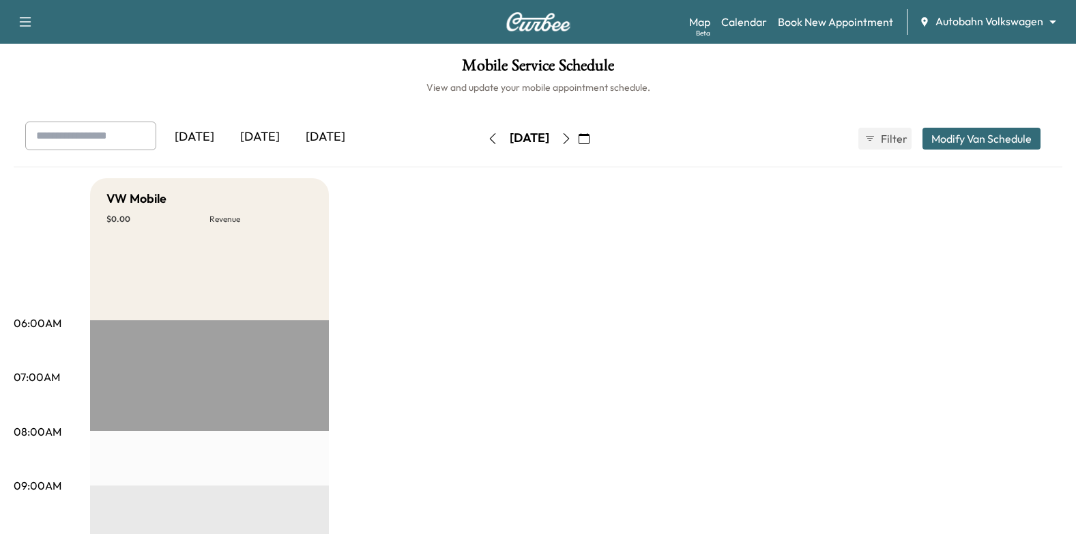
click at [590, 141] on icon "button" at bounding box center [584, 138] width 11 height 11
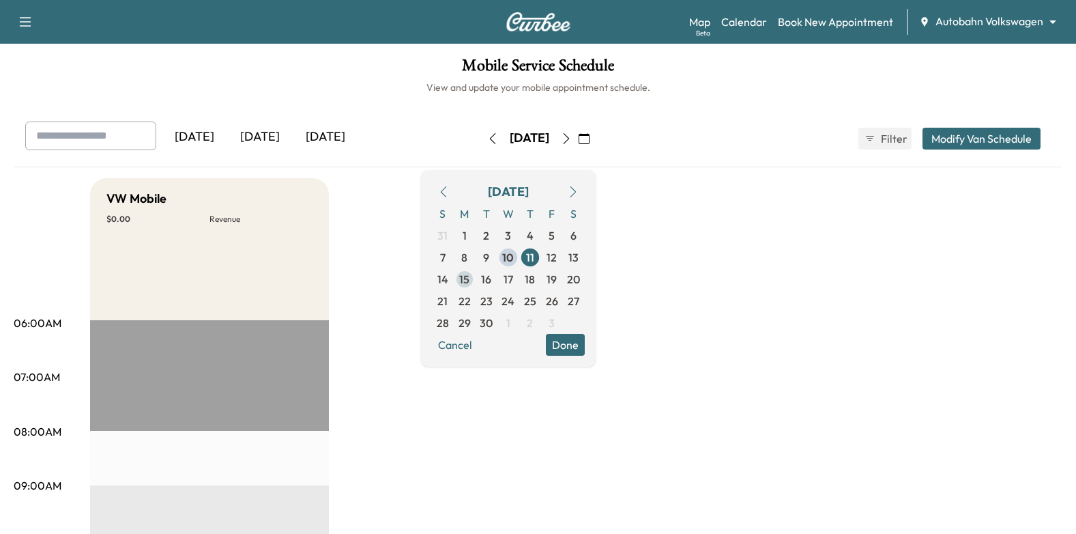
click at [470, 285] on span "15" at bounding box center [464, 279] width 10 height 16
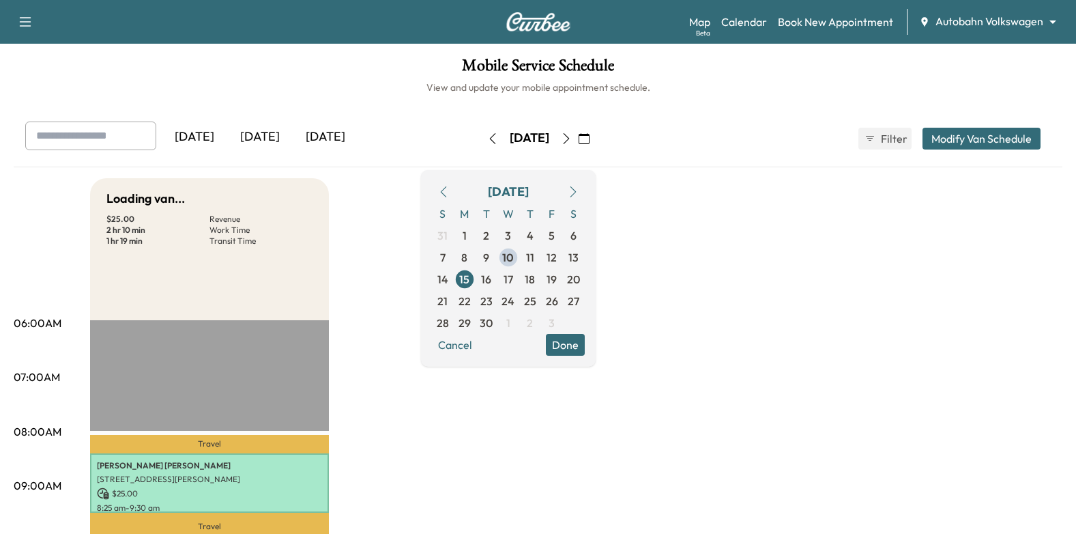
click at [596, 353] on div "September 2025 S M T W T F S 31 1 2 3 4 5 6 7 8 9 10 11 12 13 14 15 16 17 18 19…" at bounding box center [508, 268] width 175 height 197
click at [585, 343] on button "Done" at bounding box center [565, 345] width 39 height 22
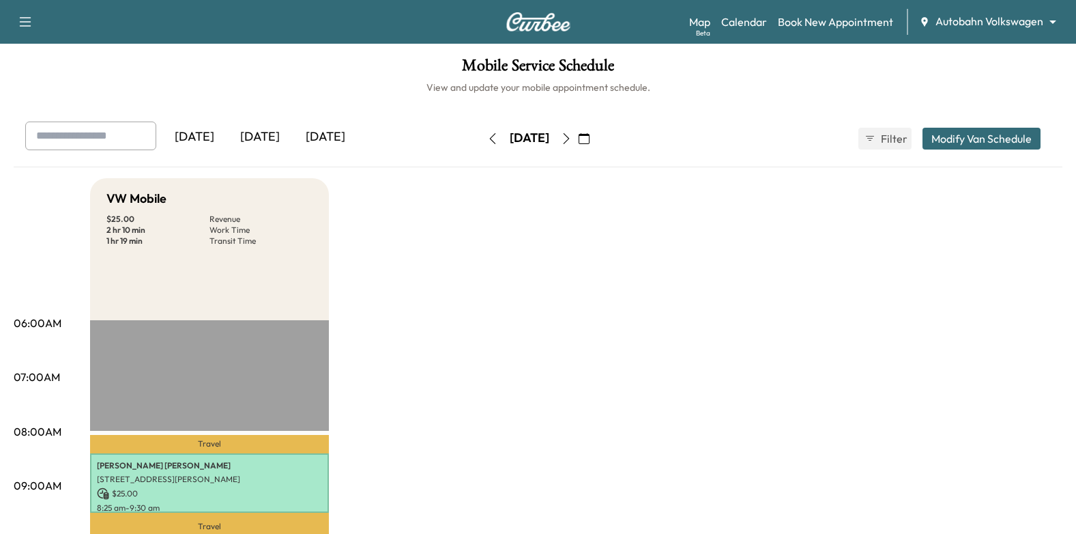
click at [572, 137] on icon "button" at bounding box center [566, 138] width 11 height 11
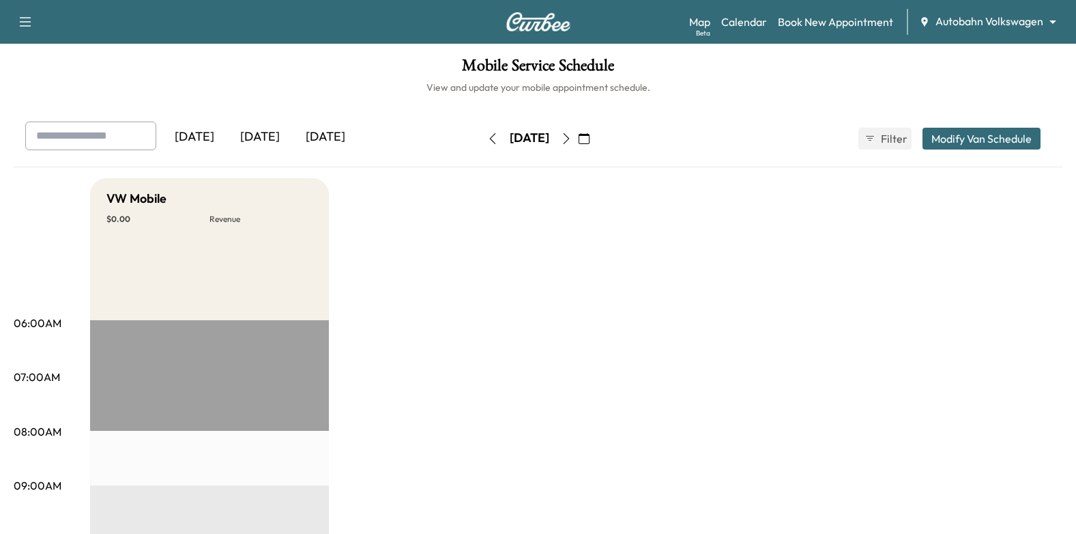
click at [487, 143] on icon "button" at bounding box center [492, 138] width 11 height 11
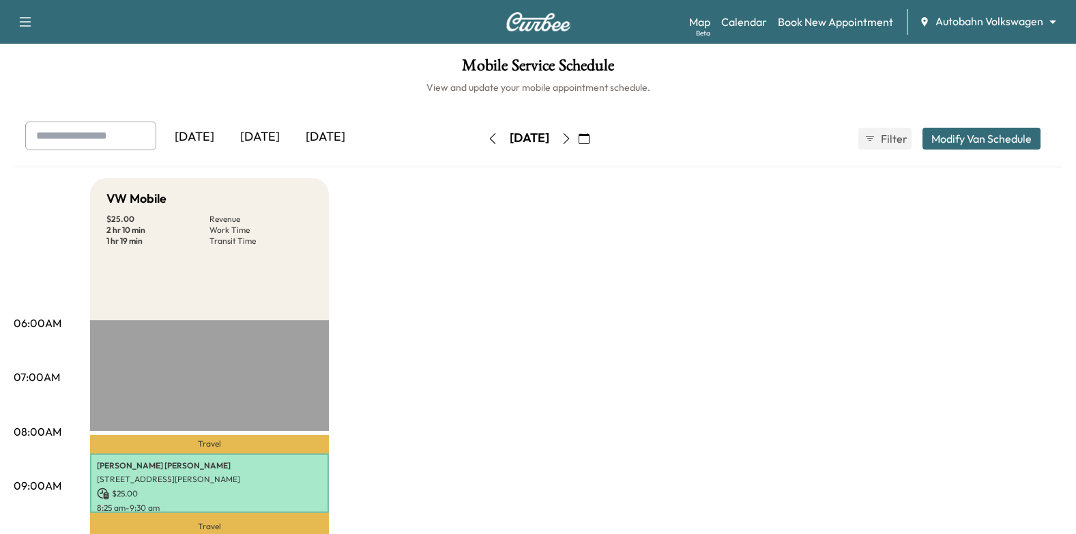
click at [969, 30] on div "Map Beta Calendar Book New Appointment Autobahn Volkswagen ******** ​" at bounding box center [877, 22] width 376 height 26
click at [977, 27] on body "Support Log Out Map Beta Calendar Book New Appointment Autobahn Volkswagen ****…" at bounding box center [538, 267] width 1076 height 534
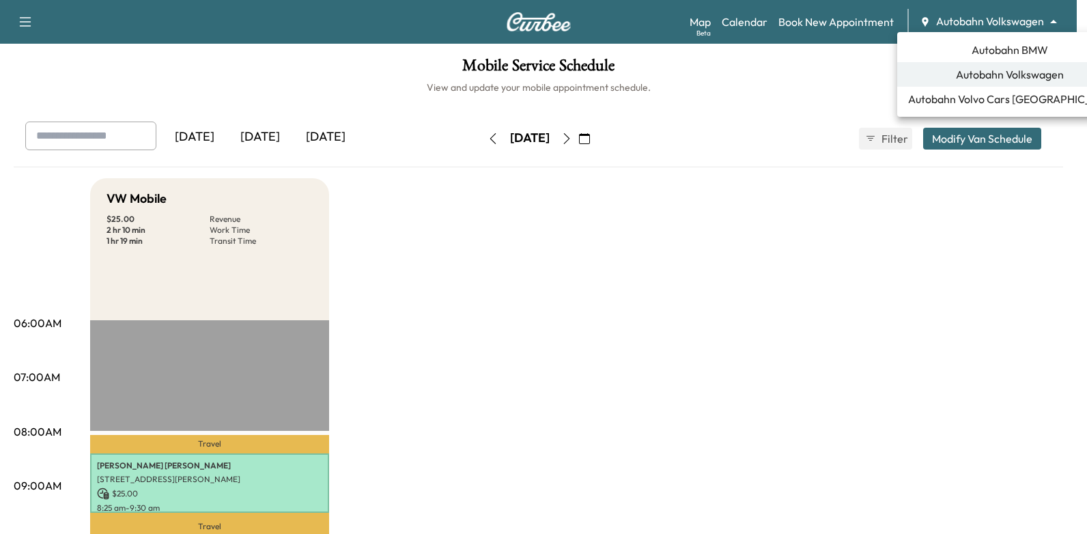
click at [994, 53] on span "Autobahn BMW" at bounding box center [1009, 50] width 76 height 16
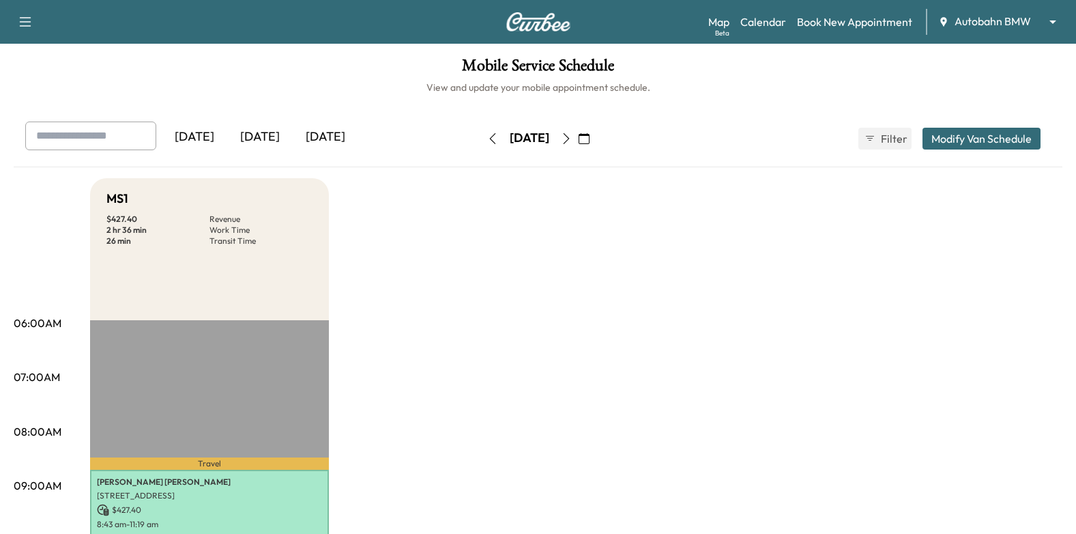
click at [590, 141] on icon "button" at bounding box center [584, 138] width 11 height 11
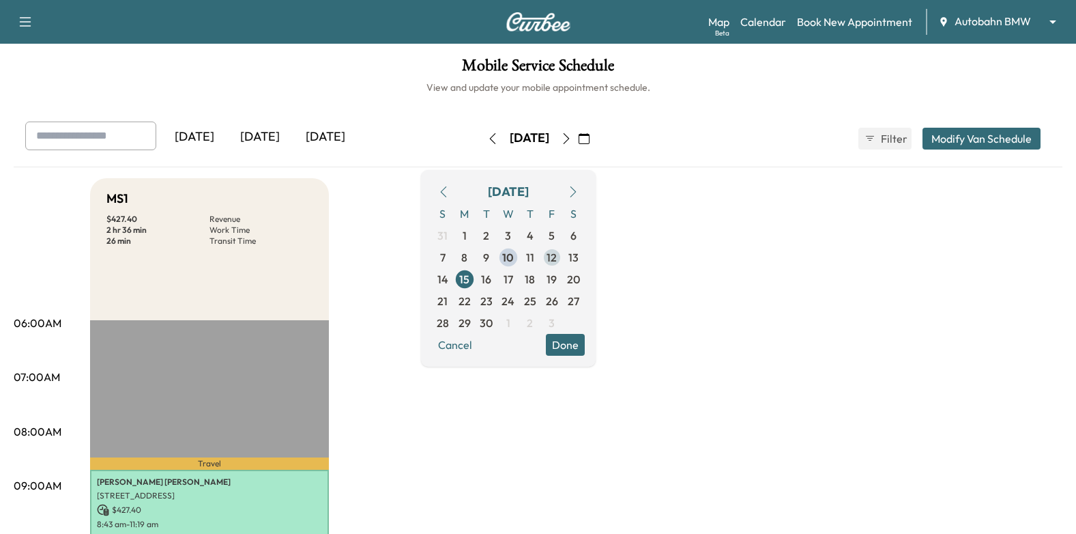
click at [557, 263] on span "12" at bounding box center [552, 257] width 10 height 16
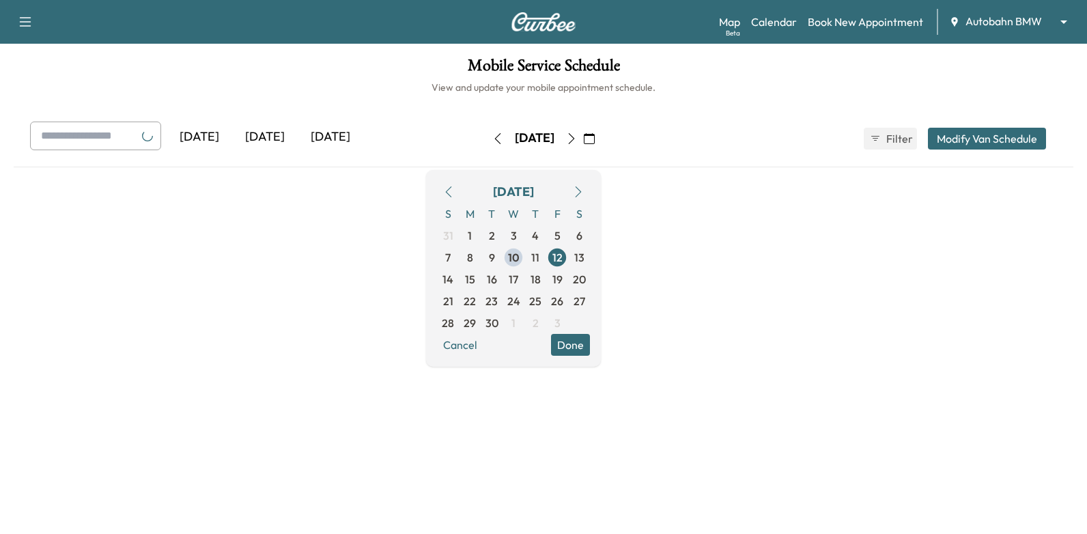
click at [590, 345] on button "Done" at bounding box center [570, 345] width 39 height 22
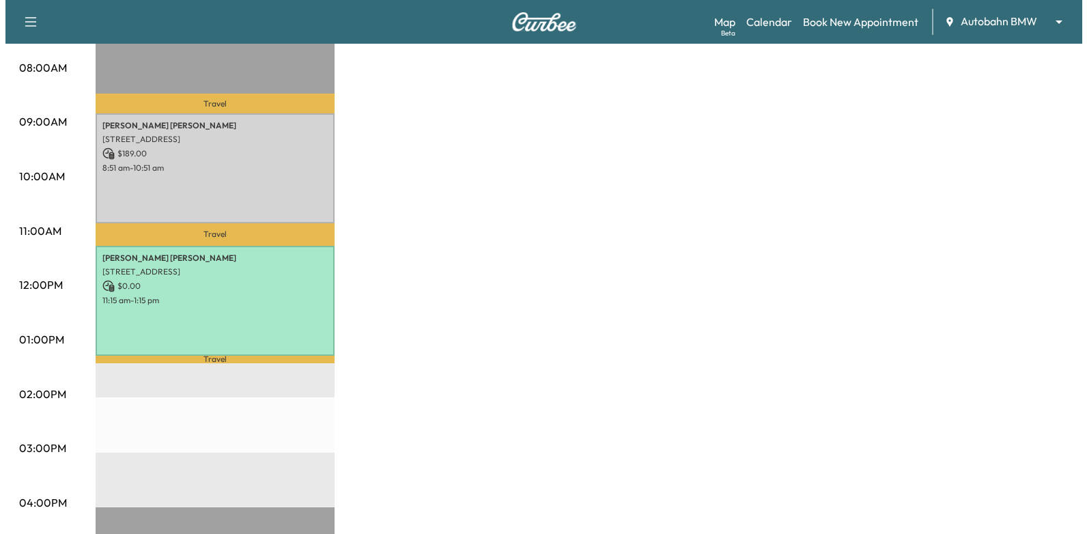
scroll to position [137, 0]
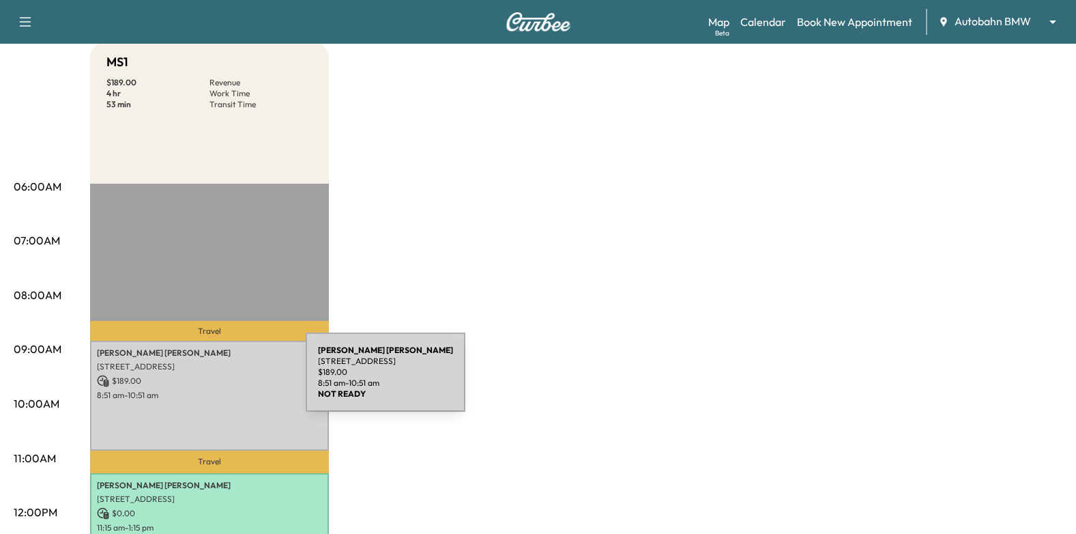
click at [203, 380] on p "$ 189.00" at bounding box center [209, 381] width 225 height 12
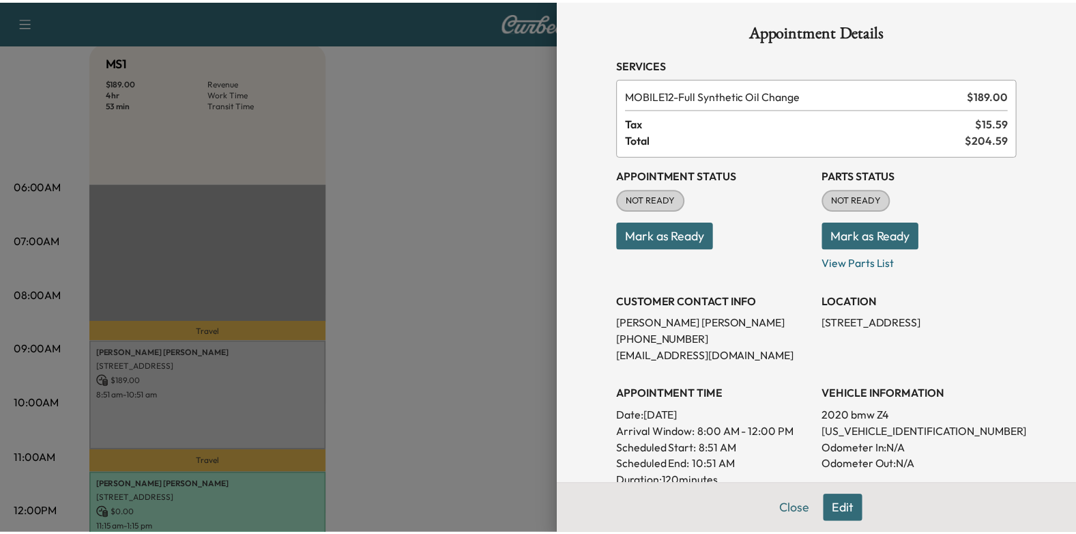
scroll to position [0, 0]
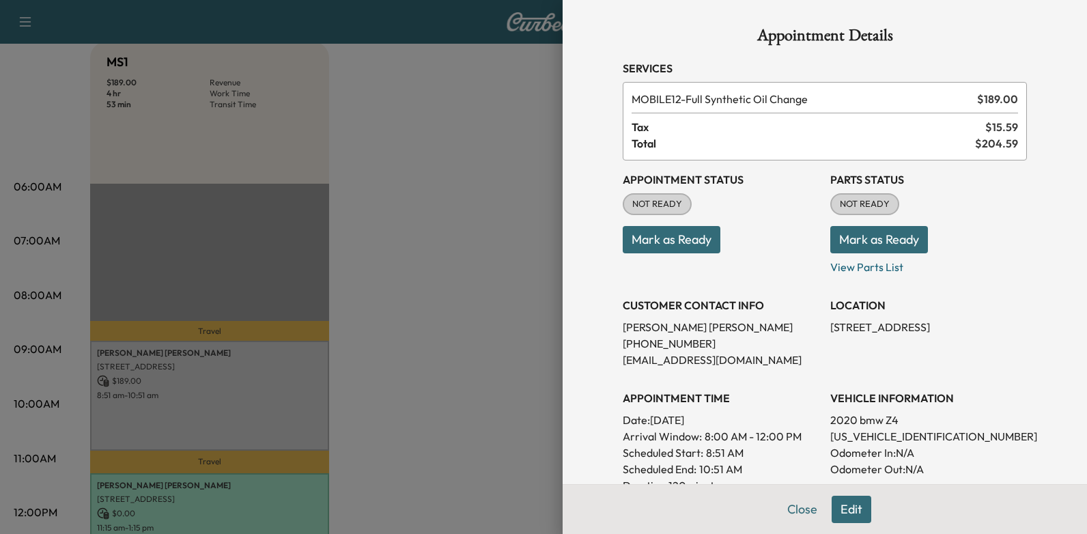
click at [515, 188] on div at bounding box center [543, 267] width 1087 height 534
